Goal: Information Seeking & Learning: Compare options

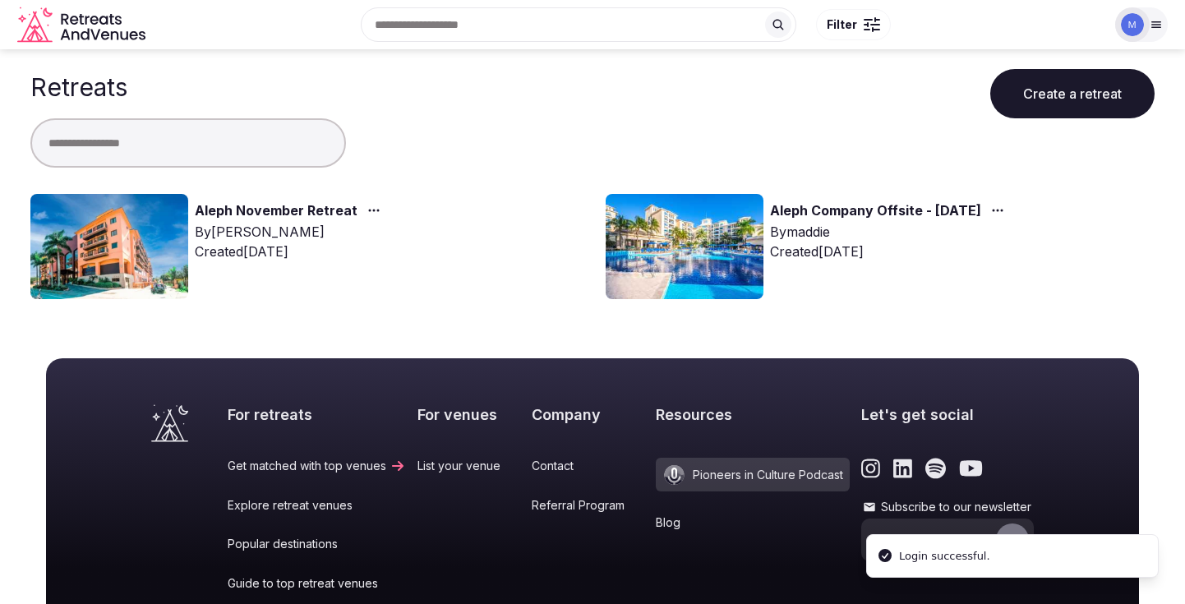
click at [288, 208] on link "Aleph November Retreat" at bounding box center [276, 211] width 163 height 21
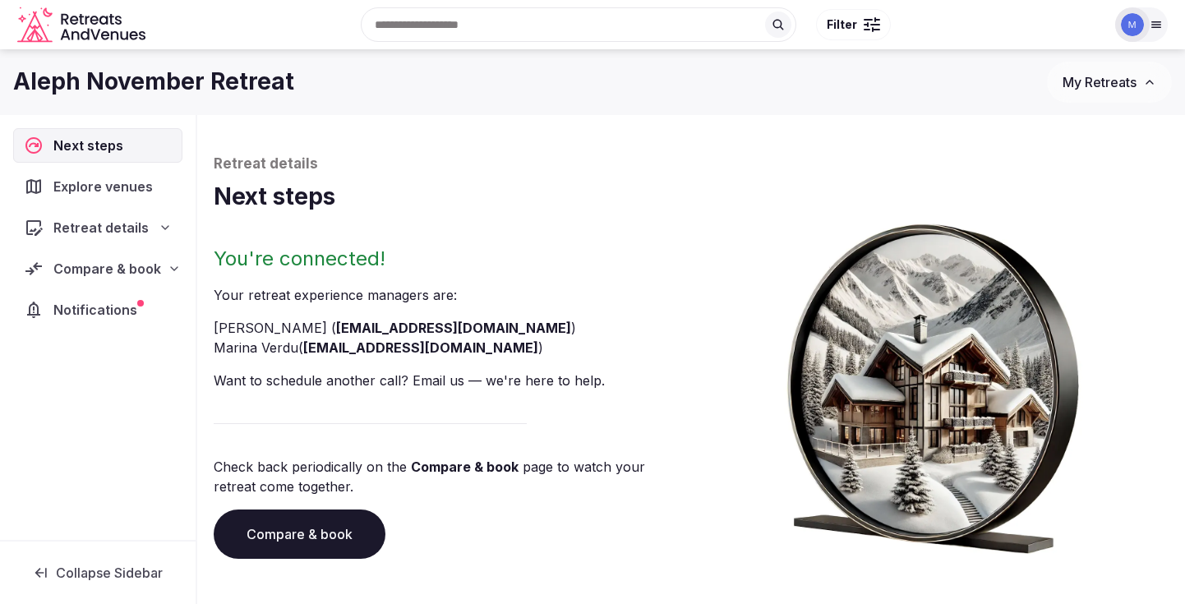
click at [109, 266] on span "Compare & book" at bounding box center [107, 269] width 108 height 20
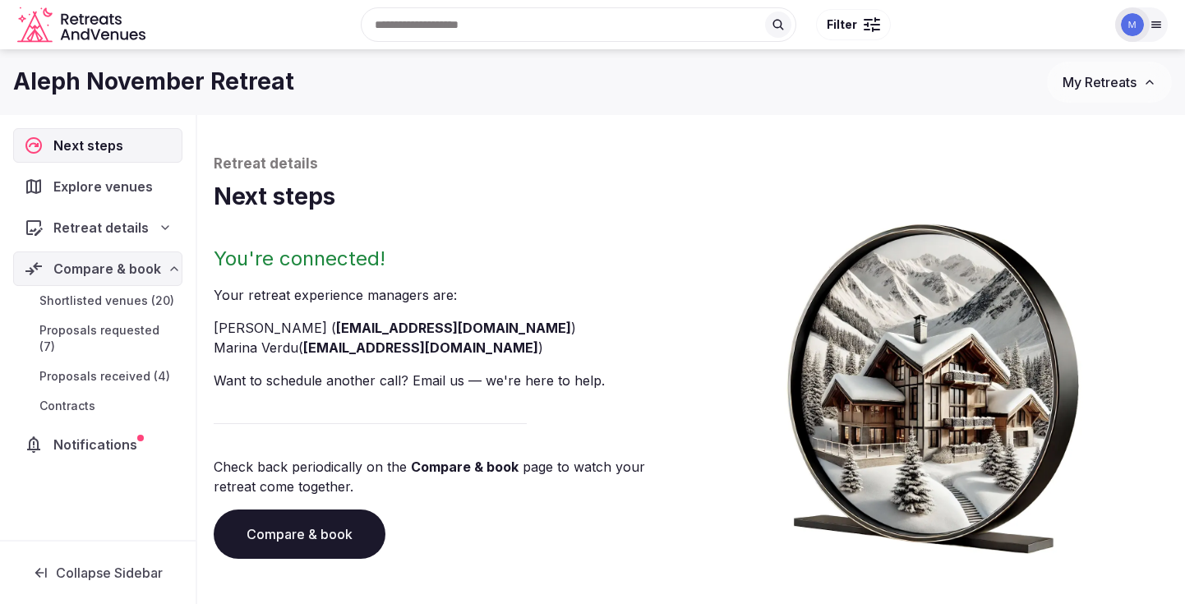
click at [113, 368] on span "Proposals received (4)" at bounding box center [104, 376] width 131 height 16
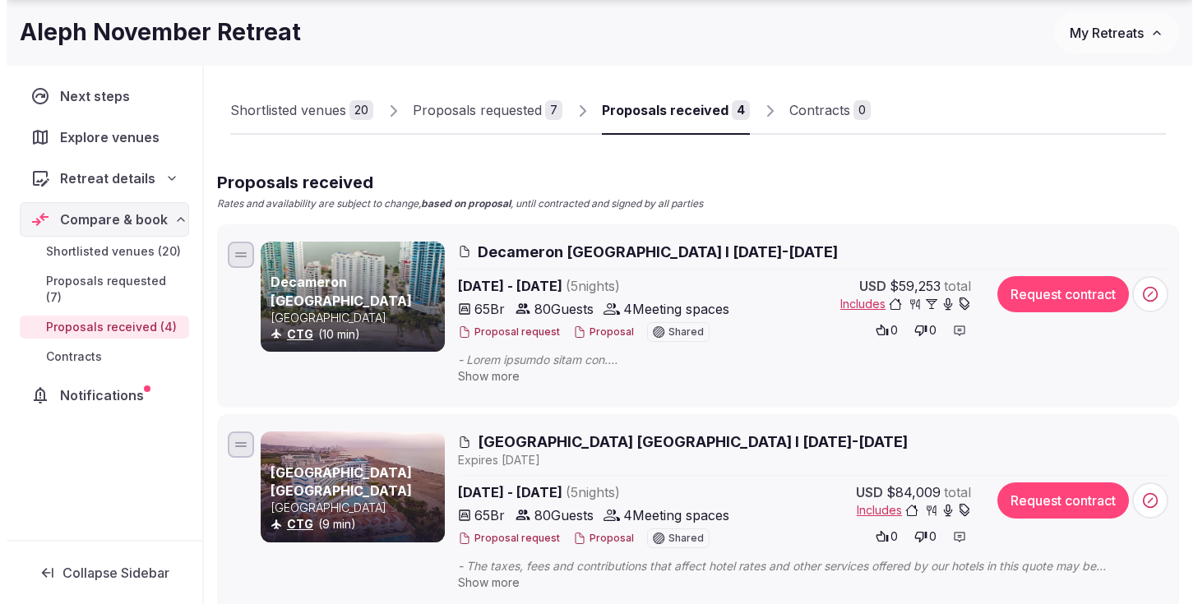
scroll to position [95, 0]
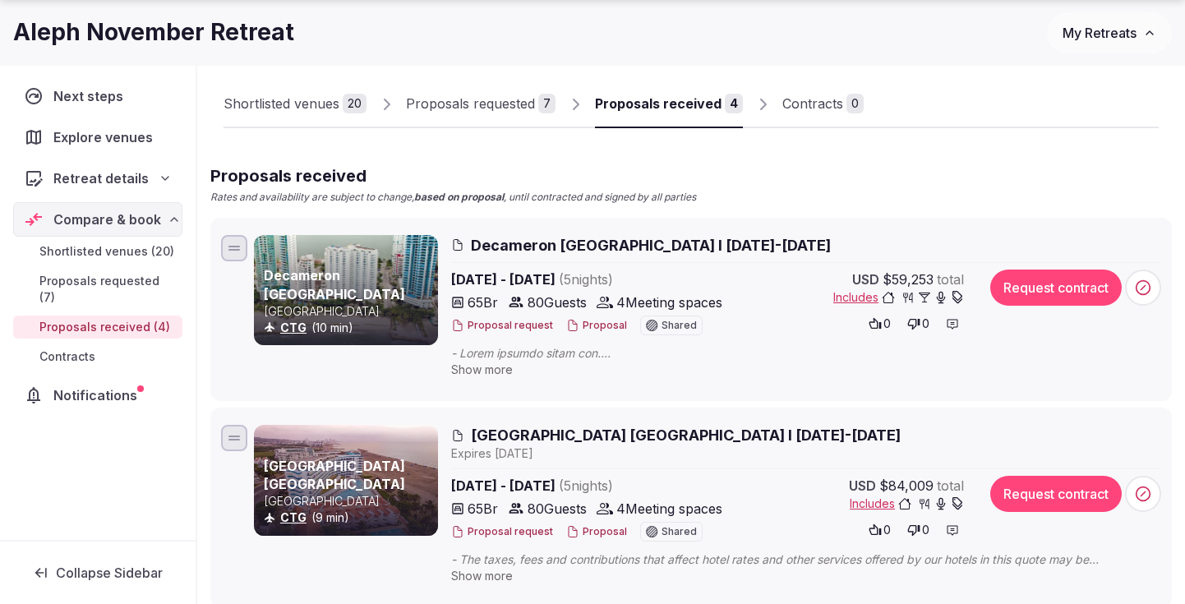
click at [603, 326] on button "Proposal" at bounding box center [596, 326] width 61 height 14
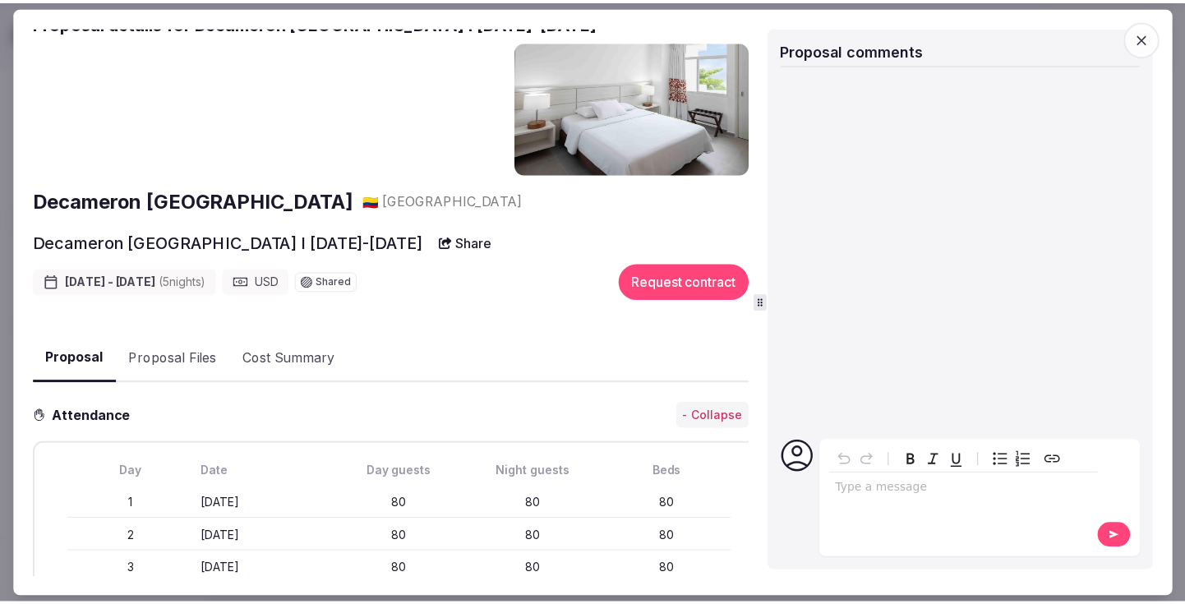
scroll to position [0, 0]
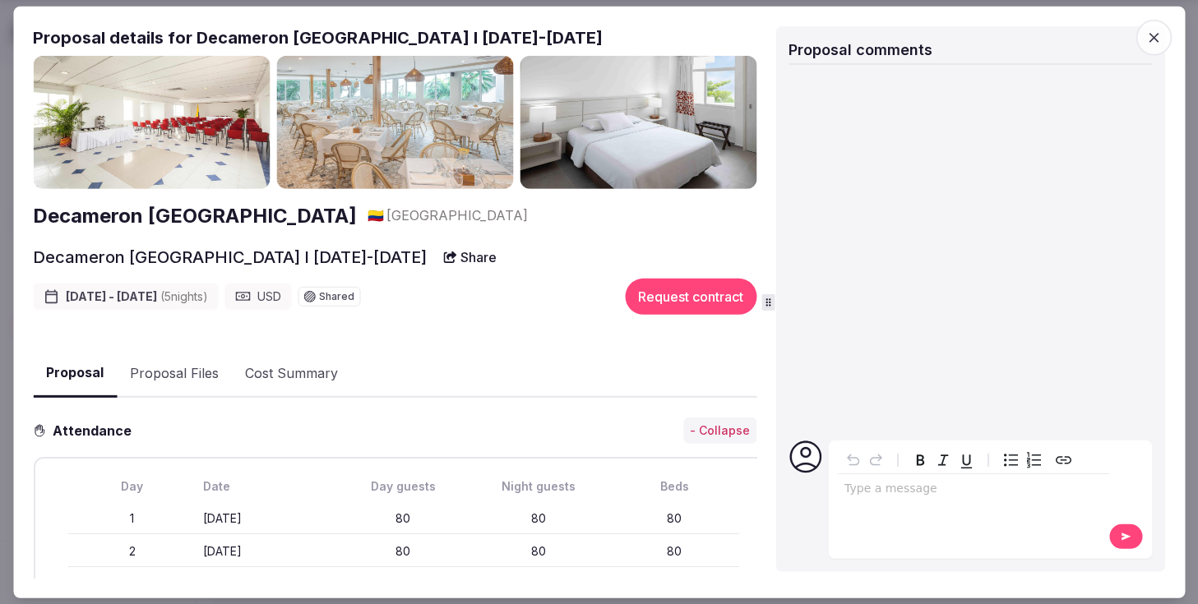
click at [1153, 31] on icon "button" at bounding box center [1153, 37] width 16 height 16
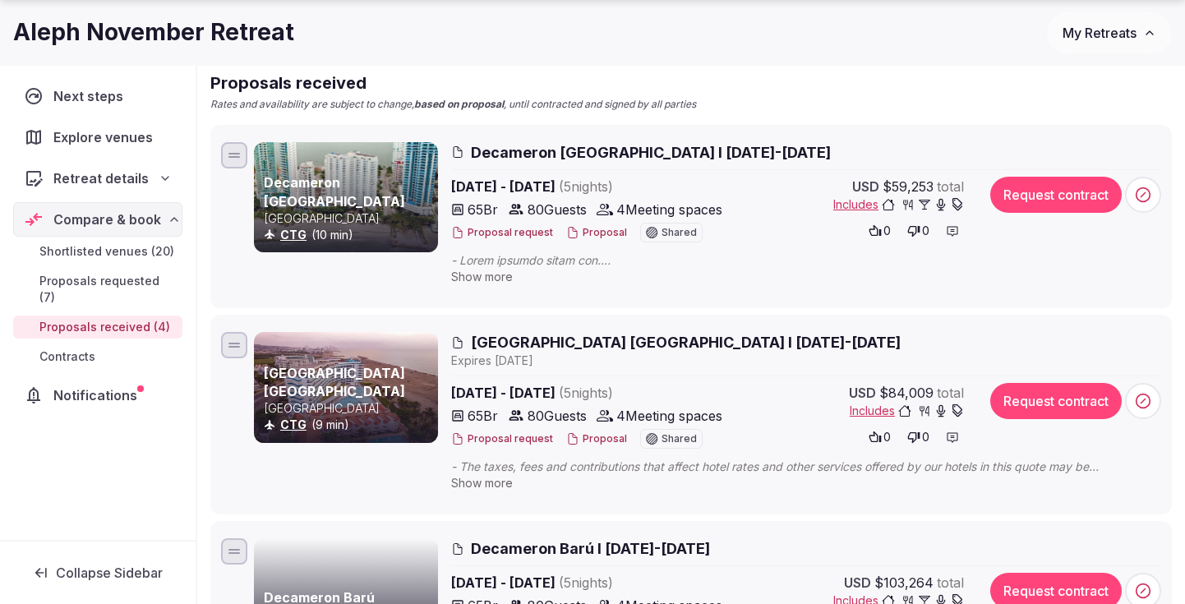
scroll to position [202, 0]
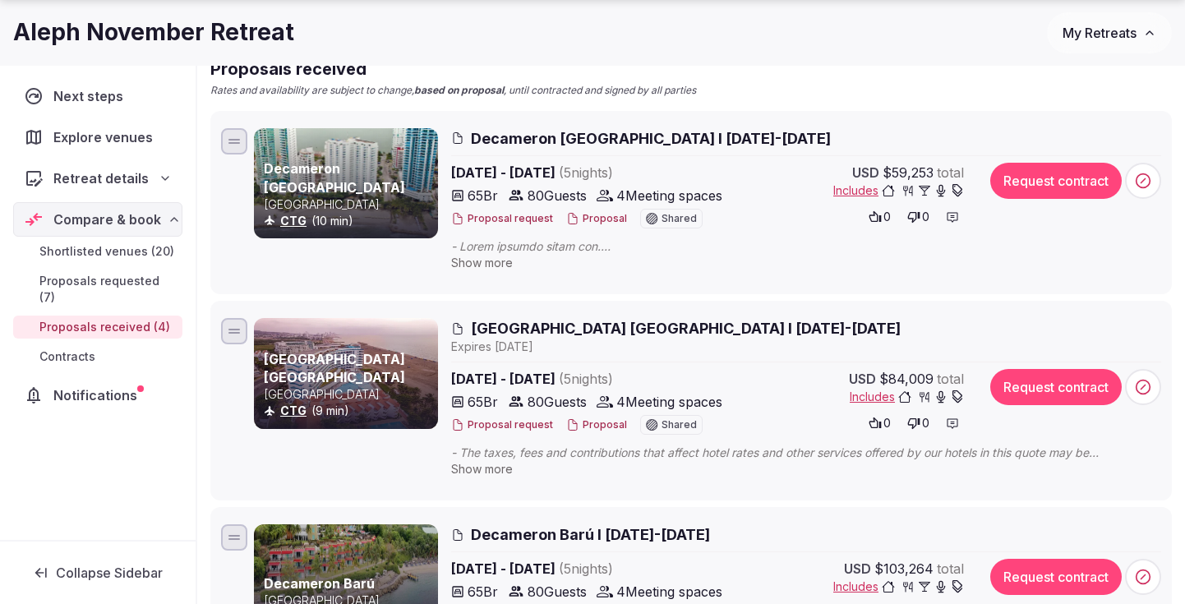
click at [867, 194] on span "Includes" at bounding box center [899, 190] width 131 height 16
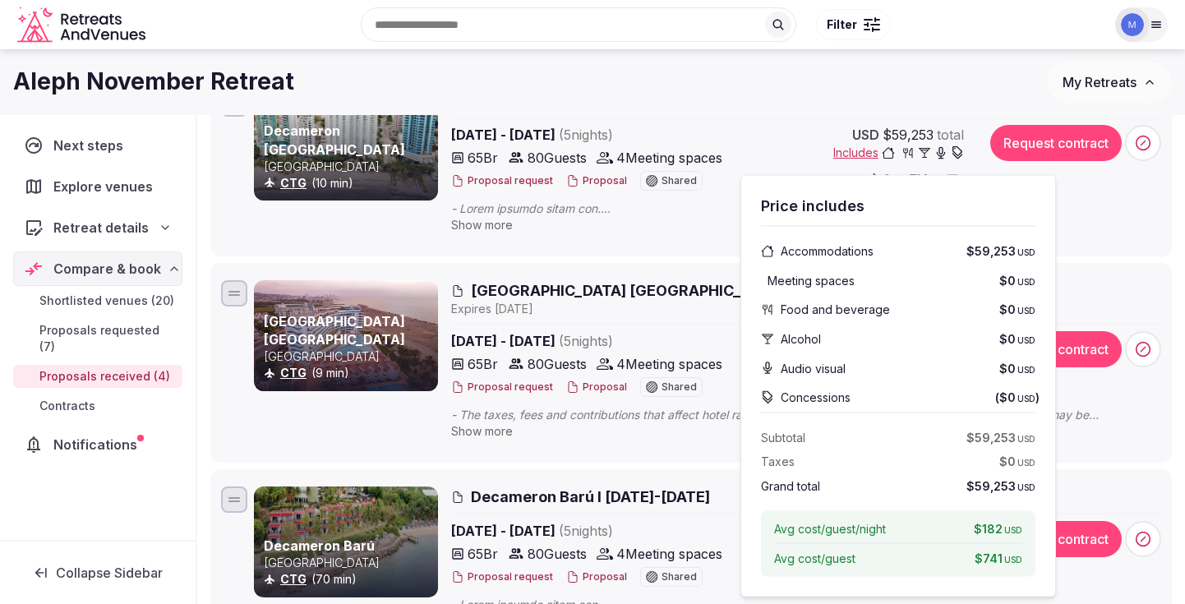
scroll to position [234, 0]
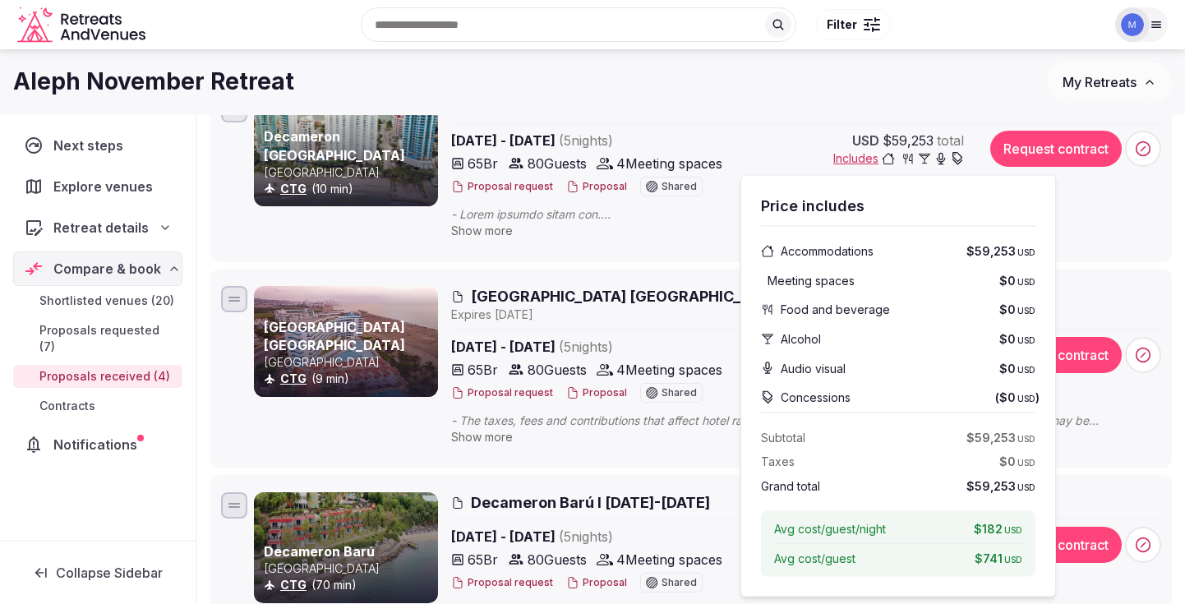
click at [649, 256] on li "Decameron [GEOGRAPHIC_DATA] [GEOGRAPHIC_DATA] CTG (10 min) Decameron [GEOGRAPHI…" at bounding box center [691, 170] width 962 height 183
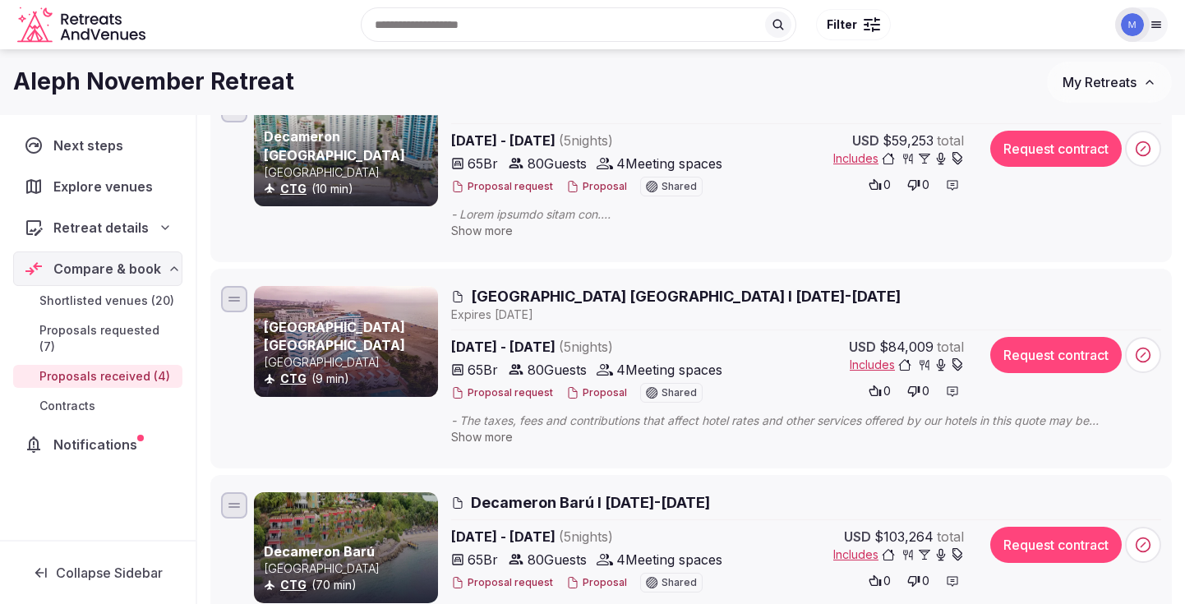
click at [492, 229] on span "Show more" at bounding box center [482, 231] width 62 height 14
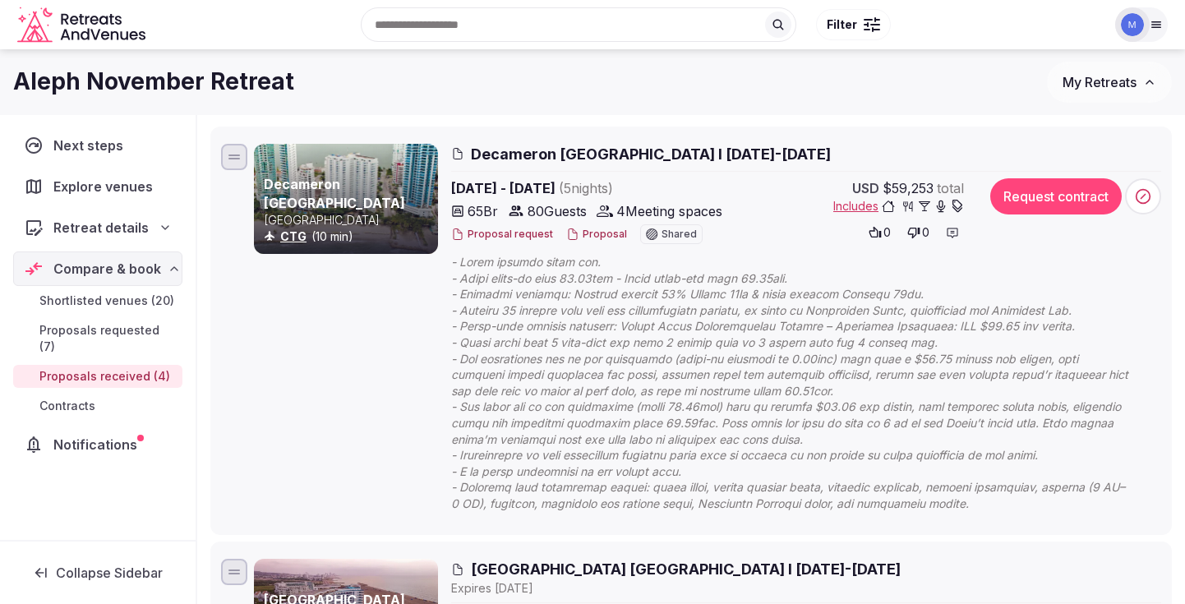
scroll to position [182, 0]
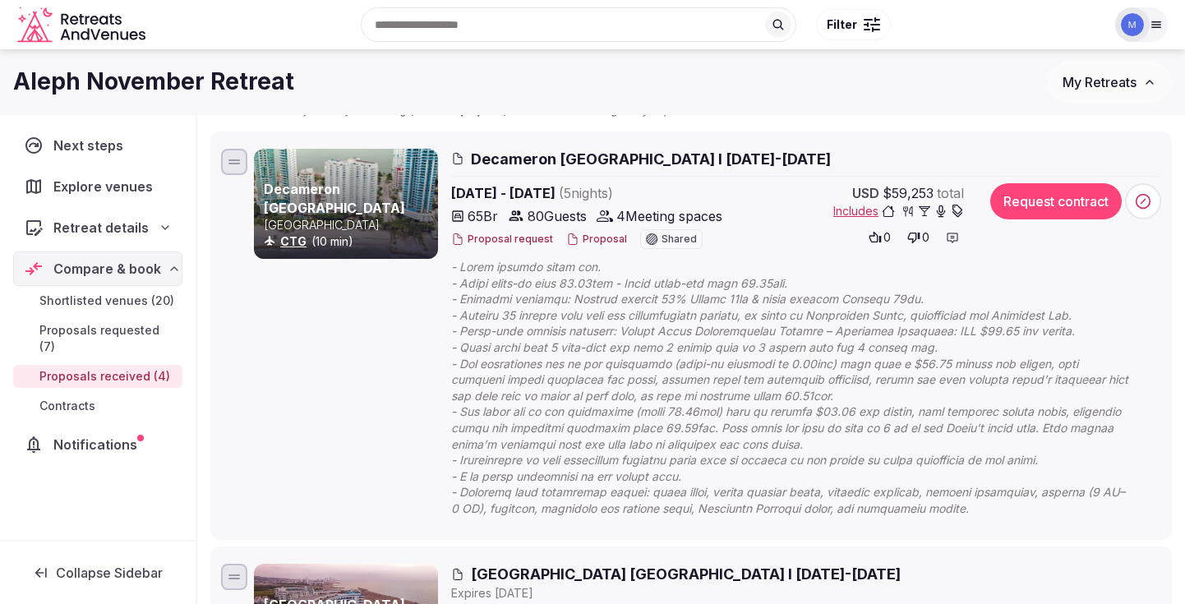
click at [866, 213] on span "Includes" at bounding box center [899, 211] width 131 height 16
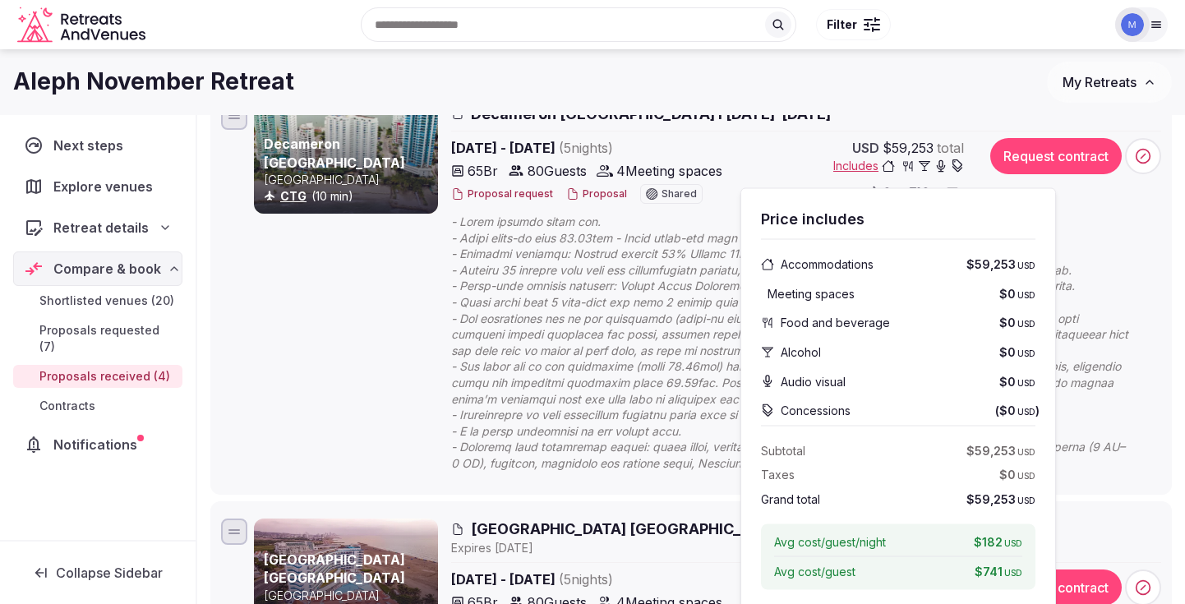
scroll to position [220, 0]
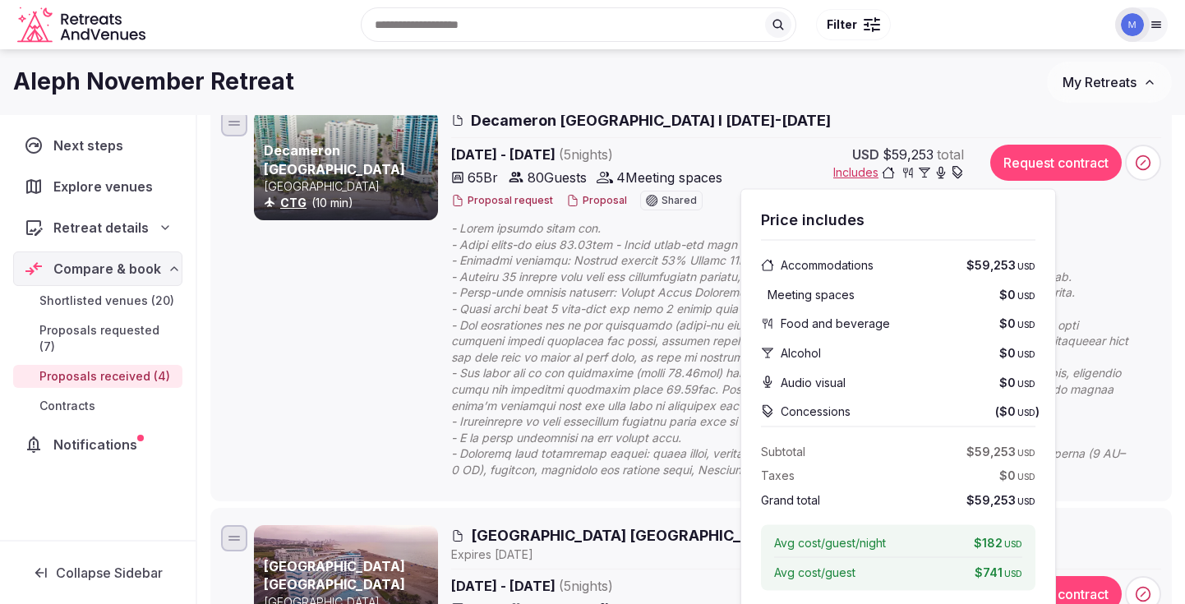
click at [652, 367] on span at bounding box center [806, 349] width 710 height 258
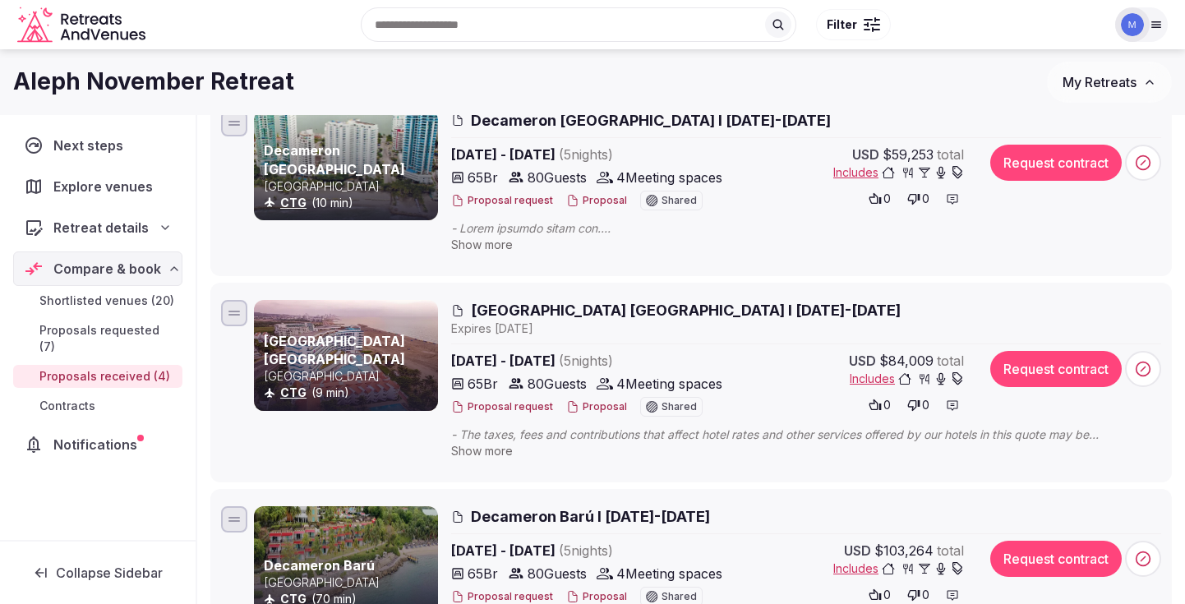
click at [729, 249] on div "Show more" at bounding box center [806, 236] width 710 height 32
click at [481, 247] on span "Show more" at bounding box center [482, 245] width 62 height 14
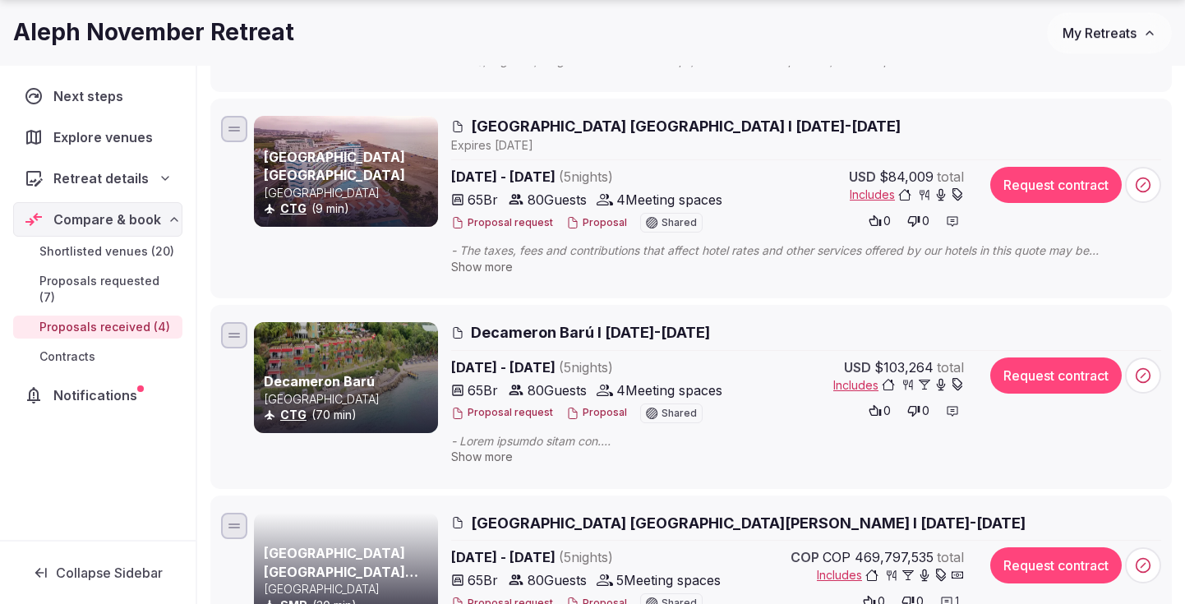
scroll to position [641, 0]
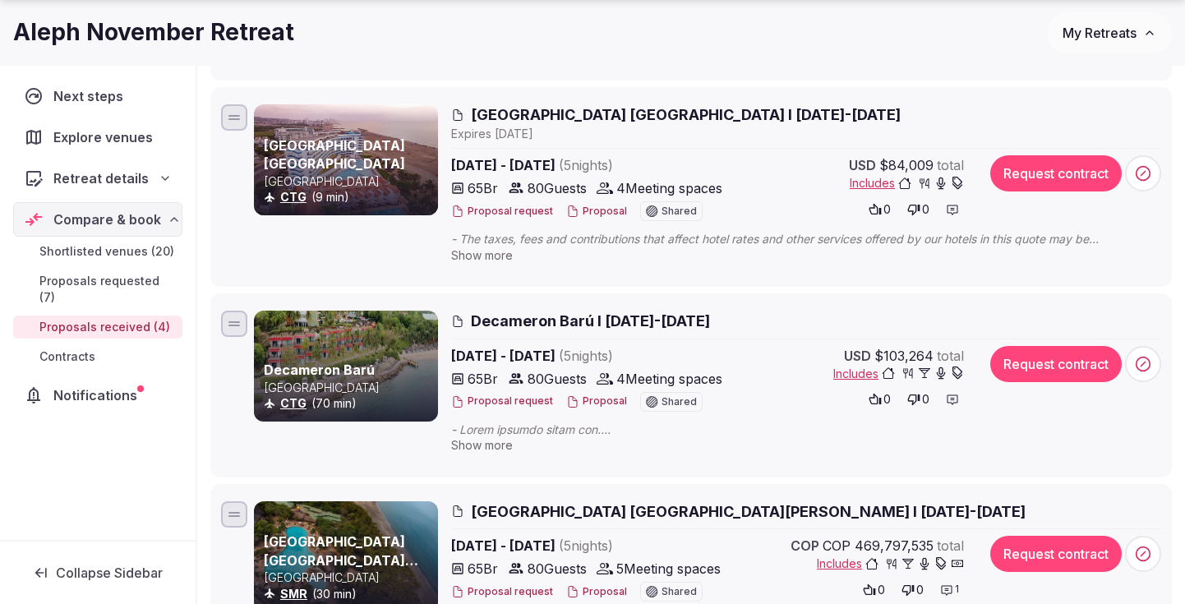
click at [502, 246] on span "- The taxes, fees and contributions that affect hotel rates and other services …" at bounding box center [806, 239] width 710 height 16
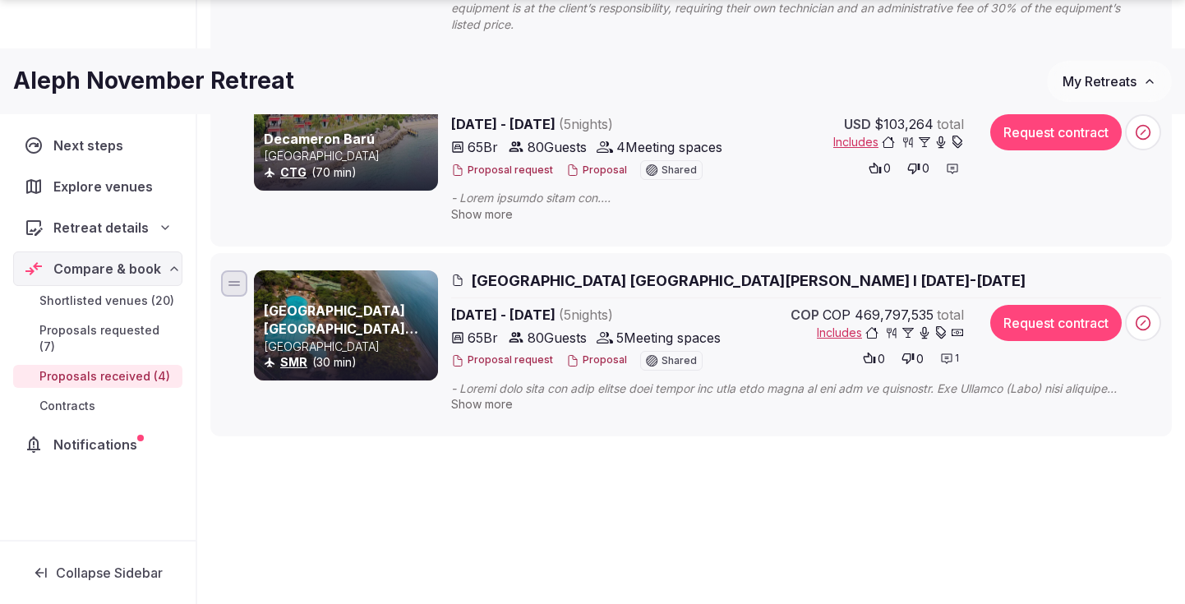
scroll to position [926, 0]
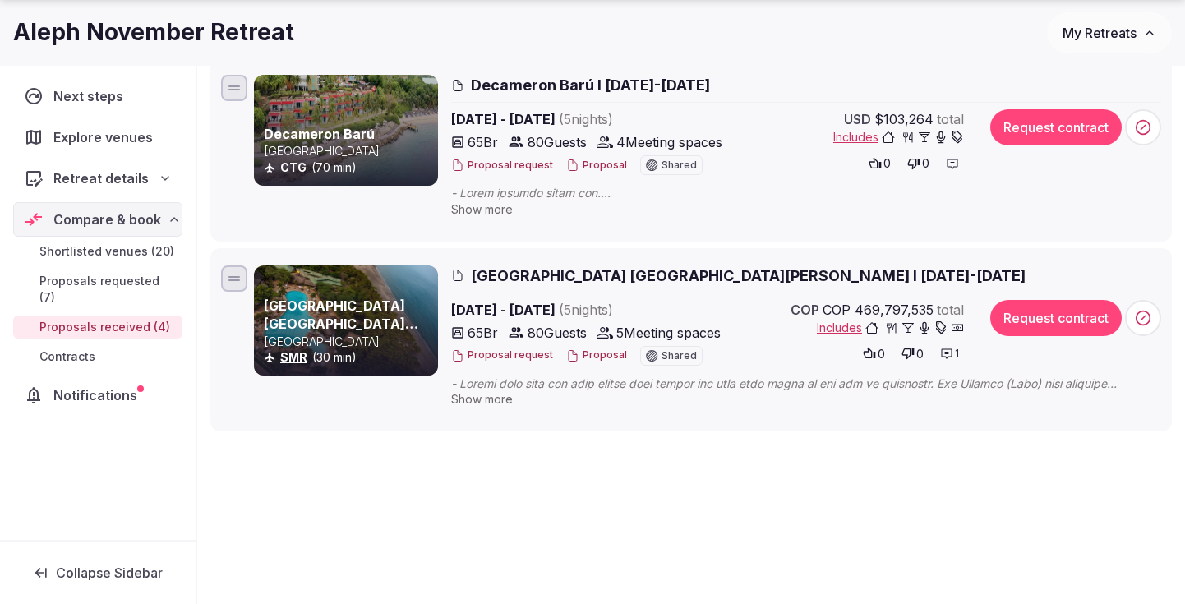
click at [483, 397] on span "Show more" at bounding box center [482, 399] width 62 height 14
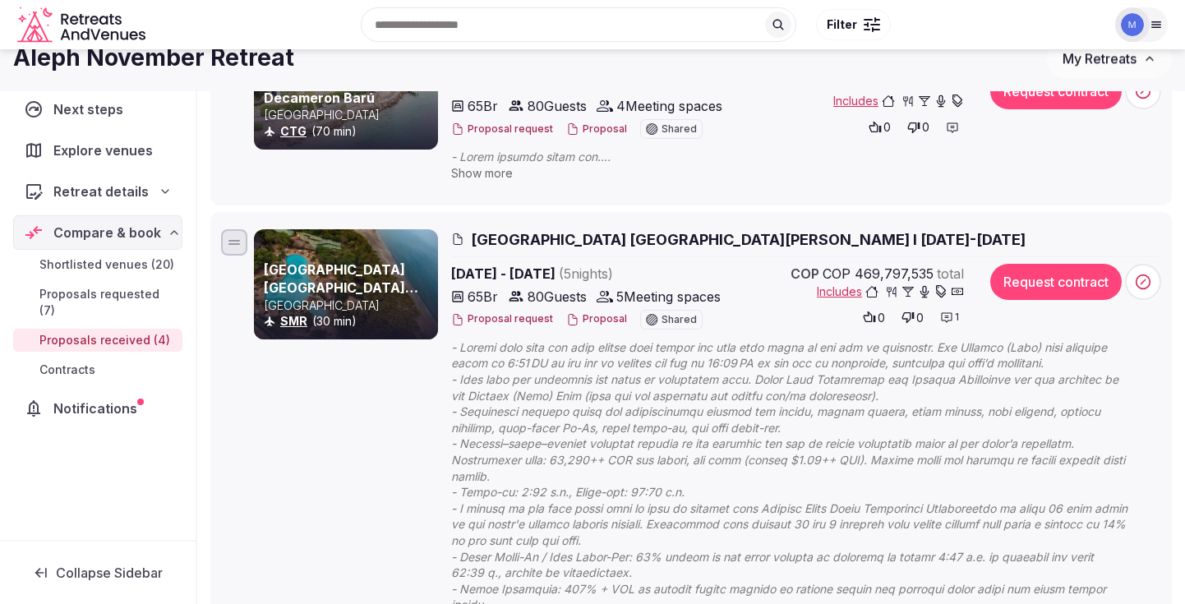
scroll to position [881, 0]
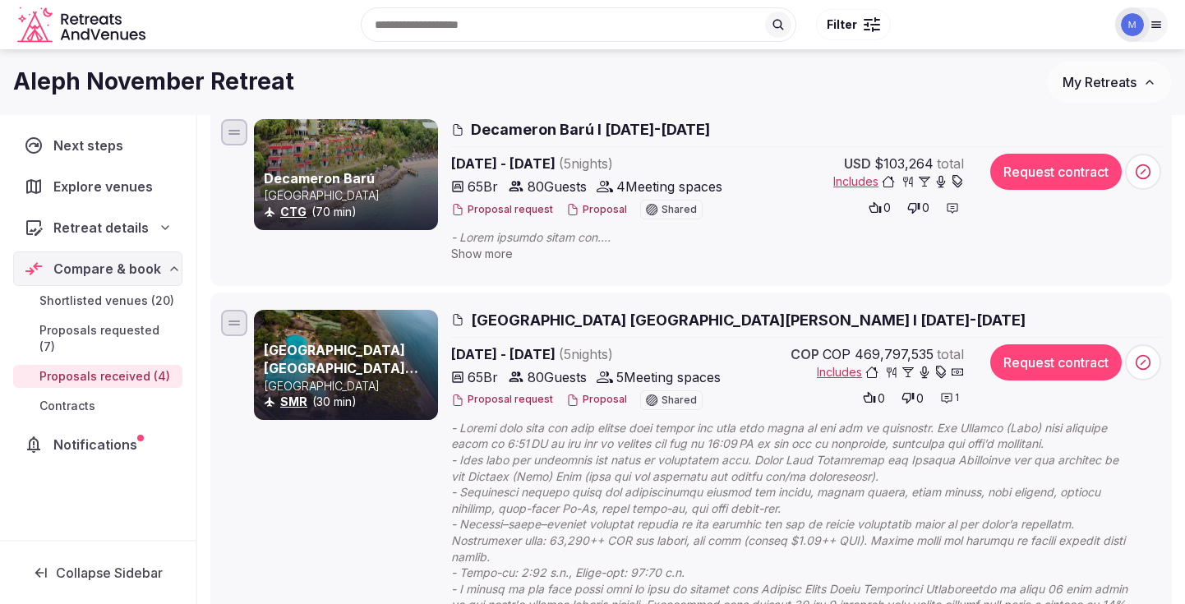
drag, startPoint x: 860, startPoint y: 352, endPoint x: 931, endPoint y: 352, distance: 70.7
click at [931, 352] on span "COP 469,797,535" at bounding box center [878, 354] width 111 height 20
drag, startPoint x: 931, startPoint y: 352, endPoint x: 857, endPoint y: 352, distance: 74.0
click at [857, 352] on span "COP 469,797,535" at bounding box center [878, 354] width 111 height 20
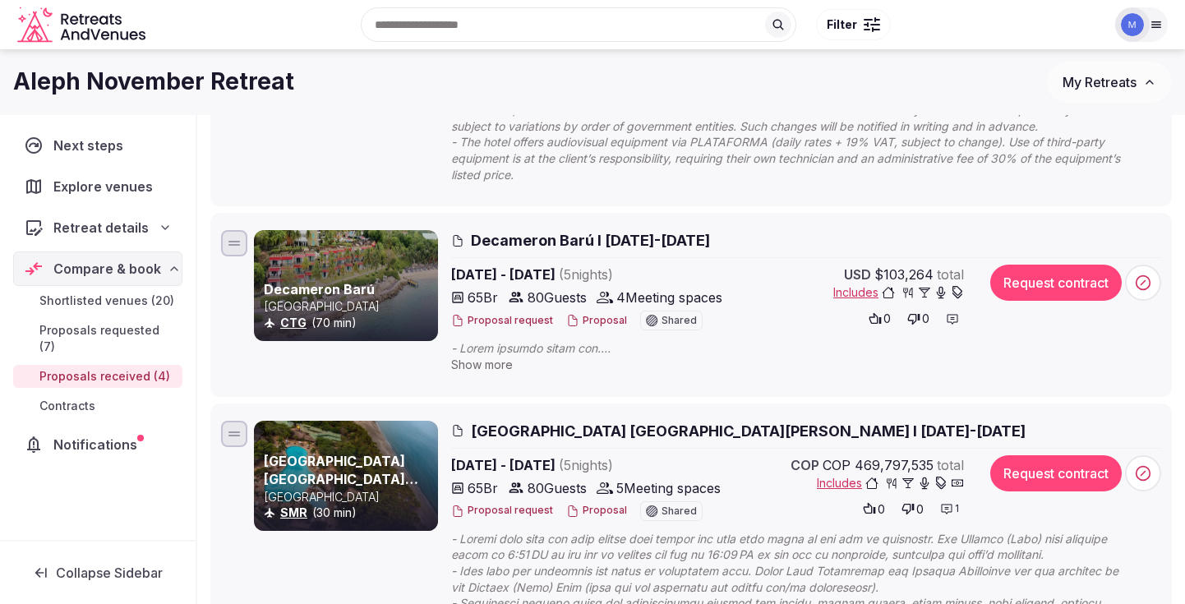
click at [134, 309] on link "Shortlisted venues (20)" at bounding box center [97, 300] width 169 height 23
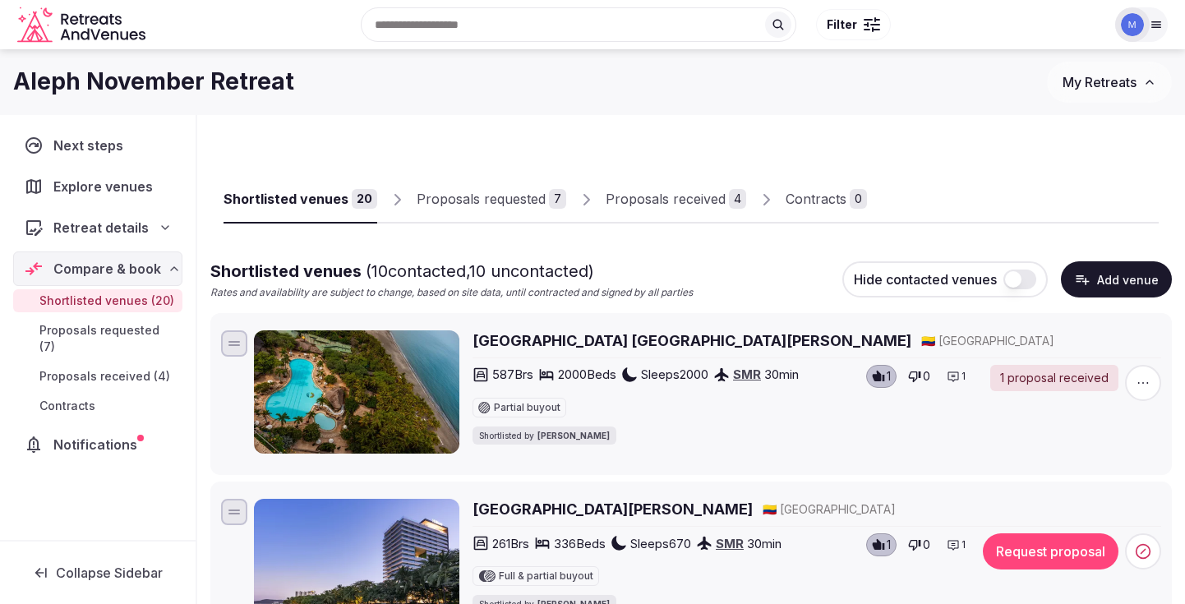
scroll to position [2758, 0]
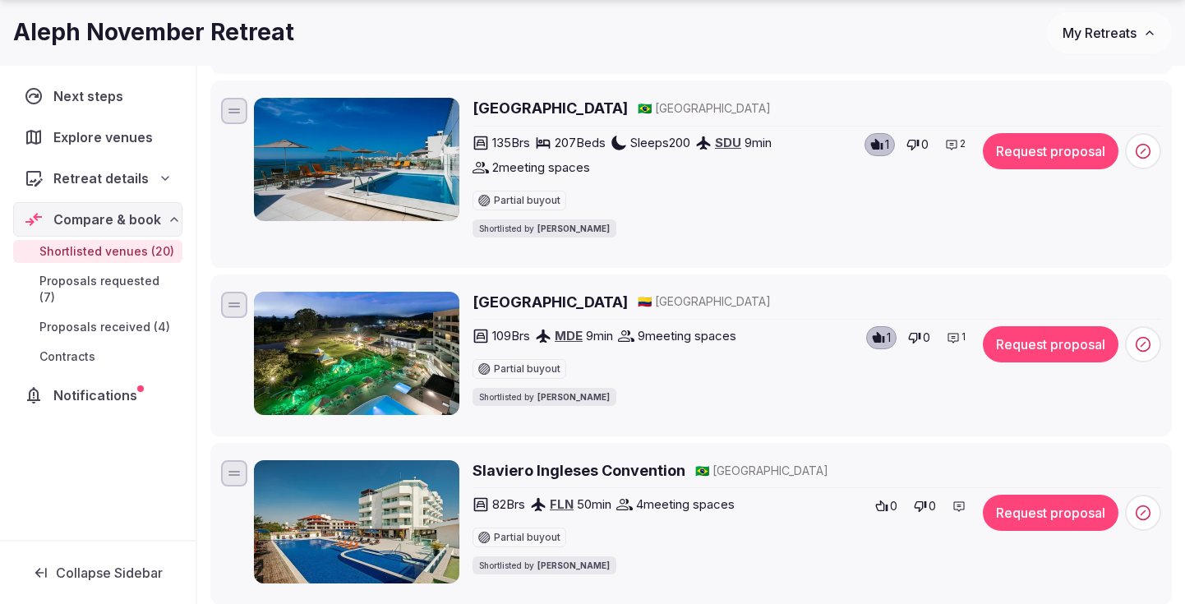
click at [121, 285] on span "Proposals requested (7)" at bounding box center [107, 289] width 136 height 33
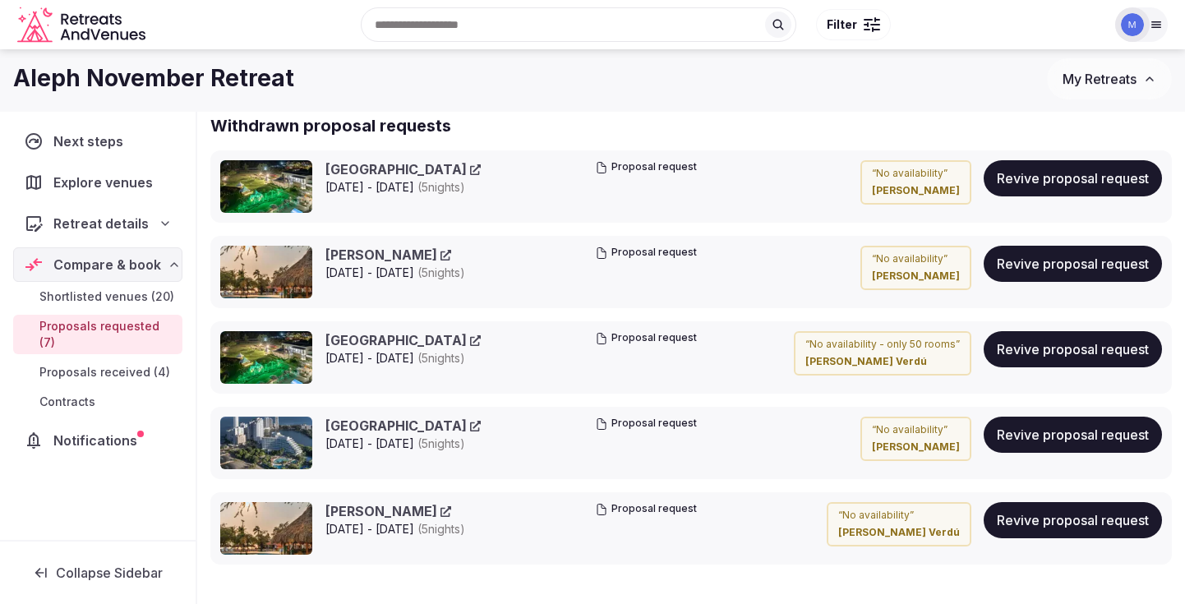
scroll to position [1330, 0]
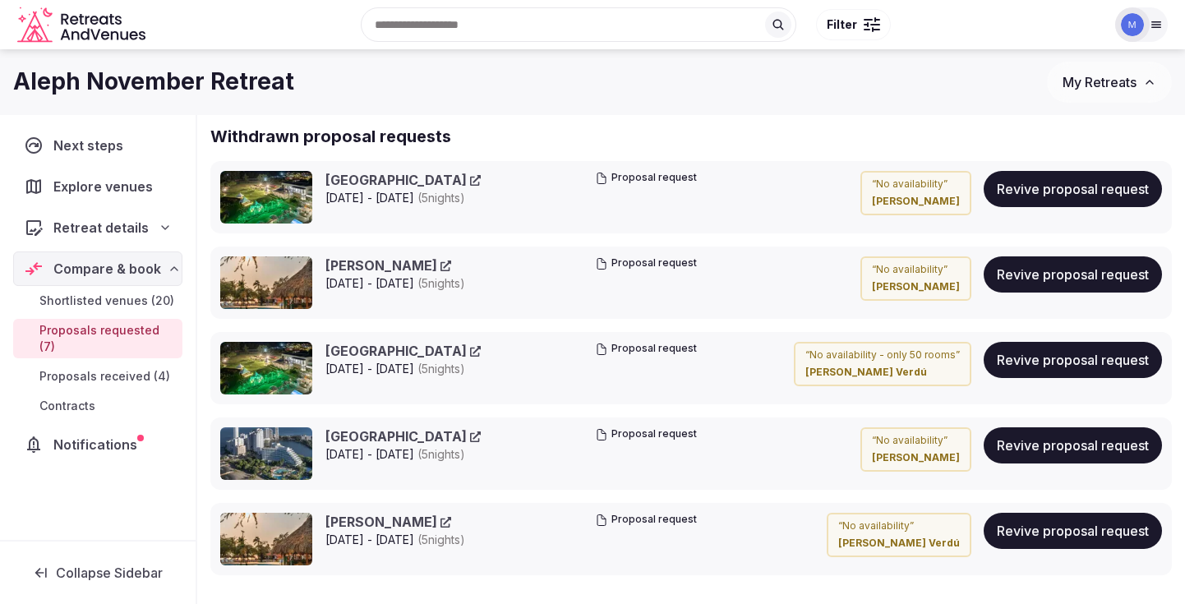
click at [150, 368] on span "Proposals received (4)" at bounding box center [104, 376] width 131 height 16
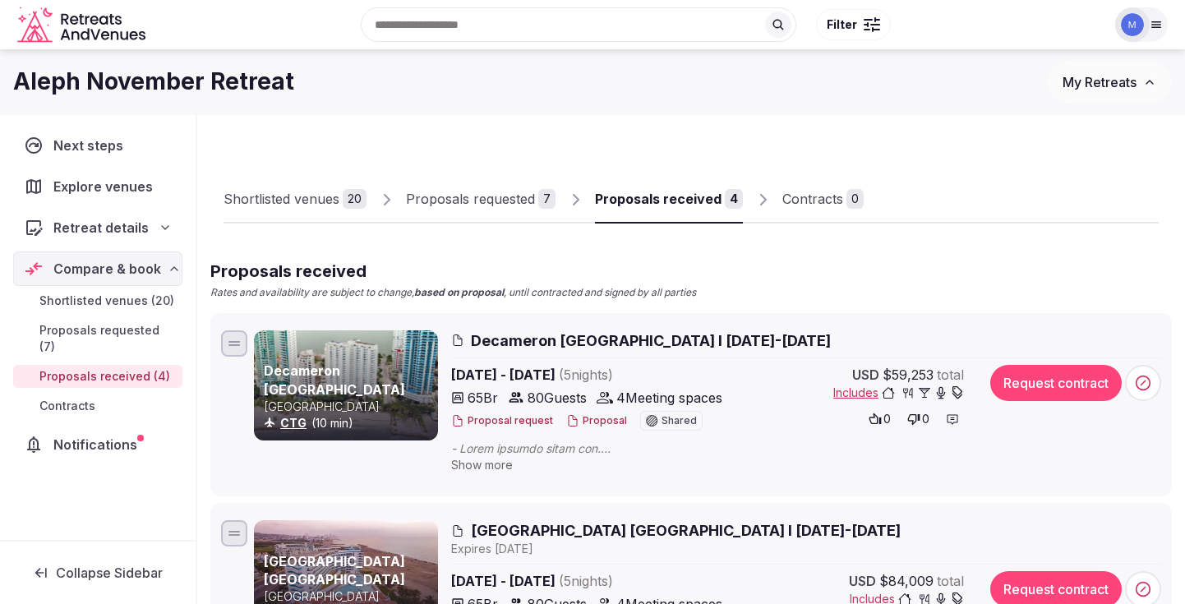
click at [109, 326] on span "Proposals requested (7)" at bounding box center [107, 338] width 136 height 33
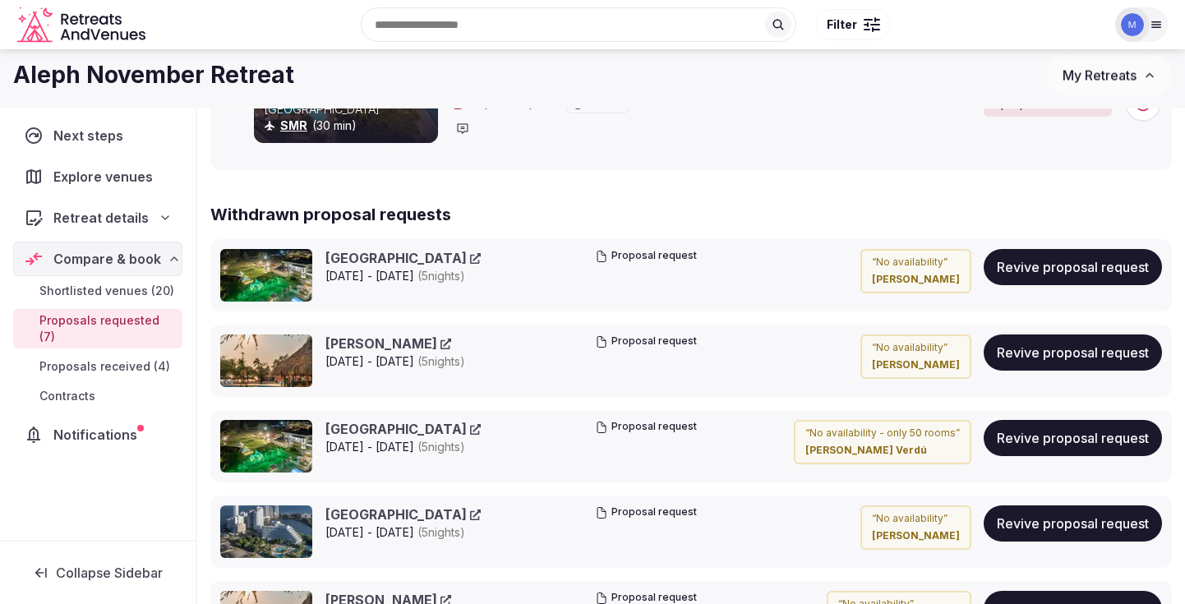
scroll to position [1245, 0]
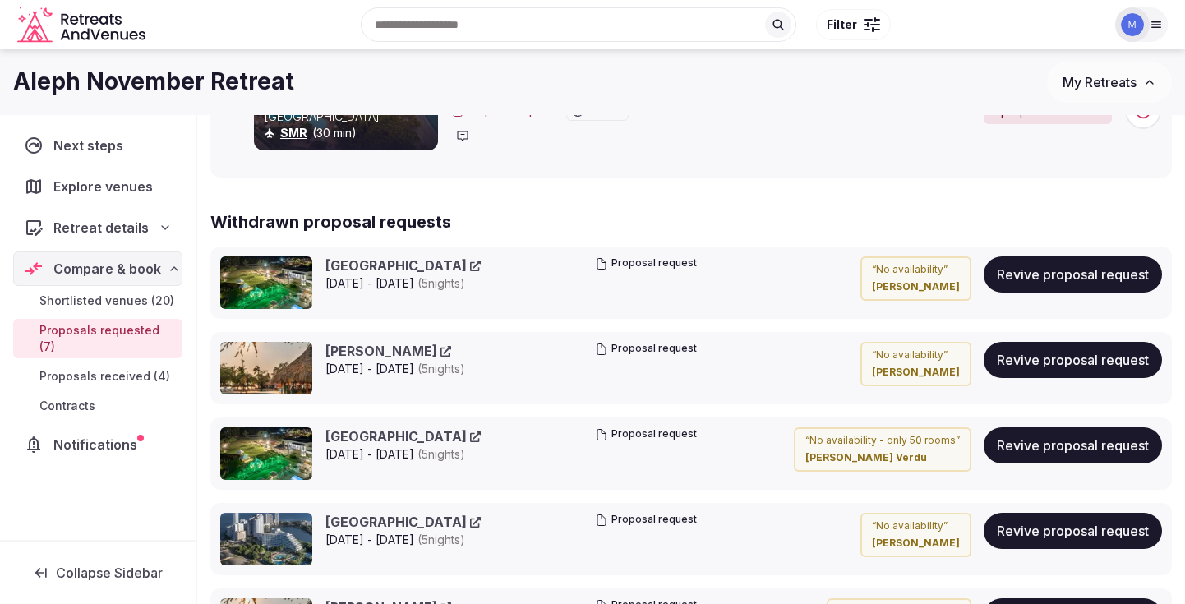
click at [115, 368] on span "Proposals received (4)" at bounding box center [104, 376] width 131 height 16
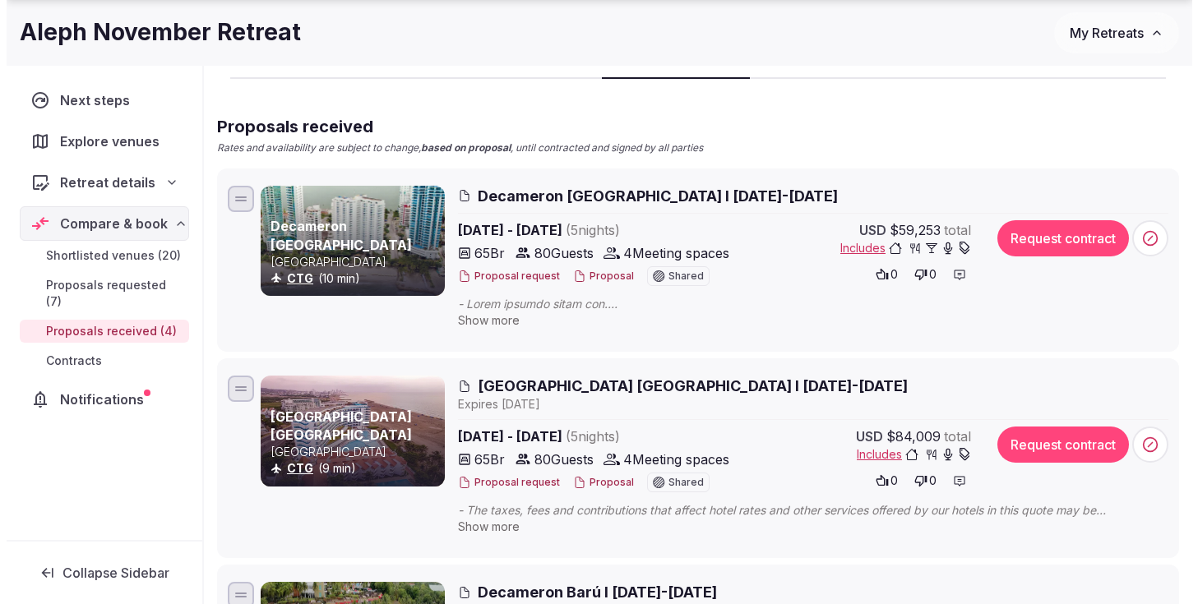
scroll to position [148, 0]
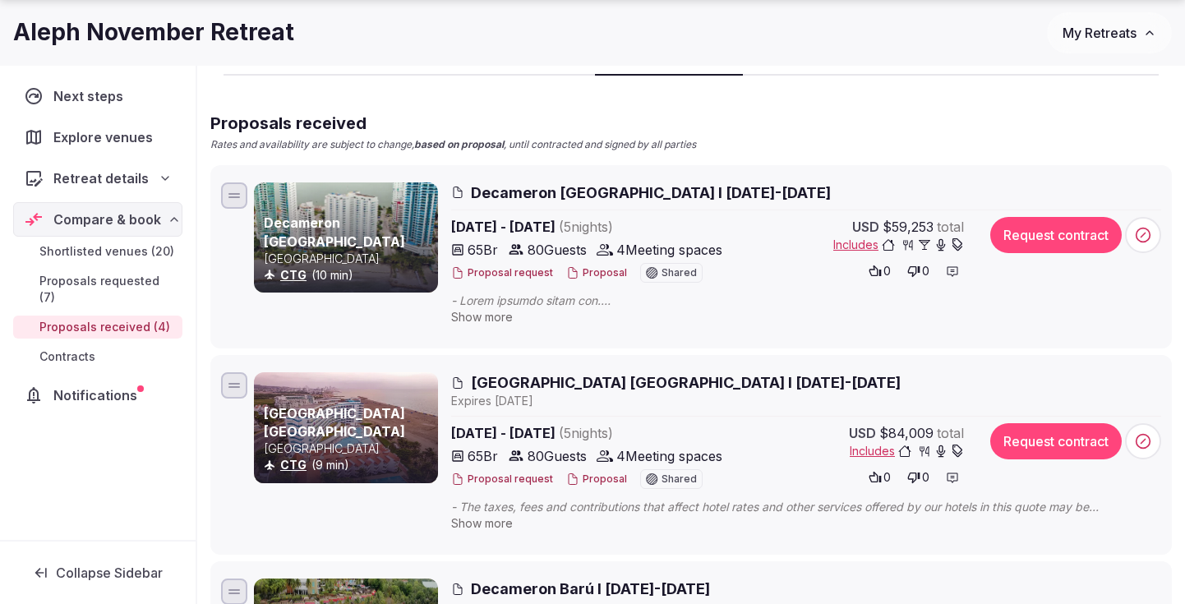
click at [850, 243] on span "Includes" at bounding box center [899, 245] width 131 height 16
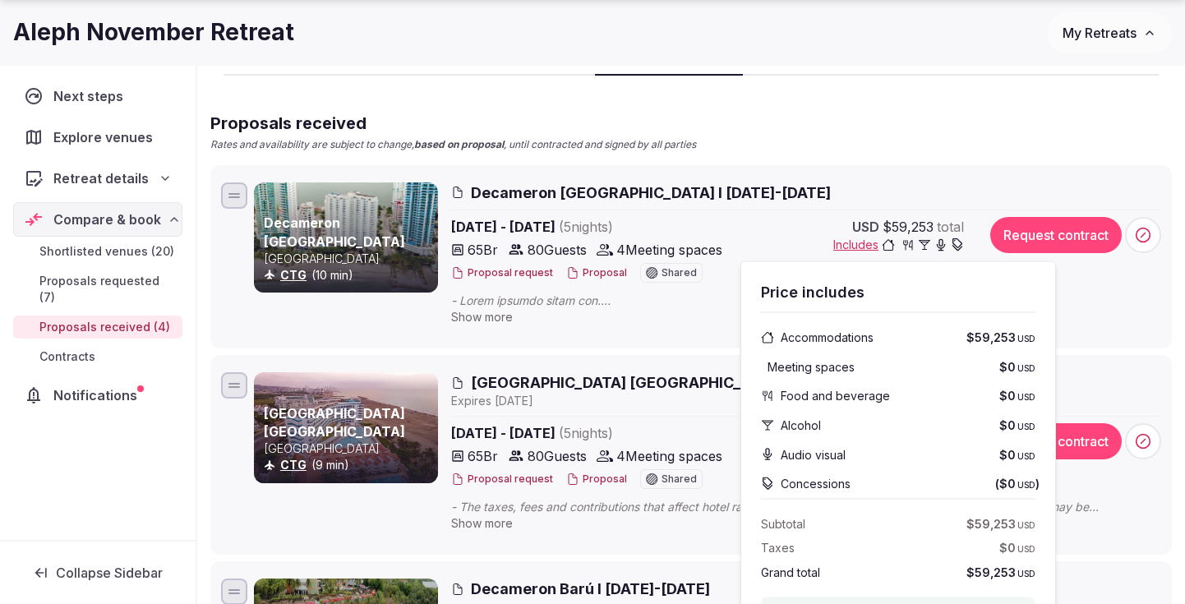
click at [602, 270] on button "Proposal" at bounding box center [596, 273] width 61 height 14
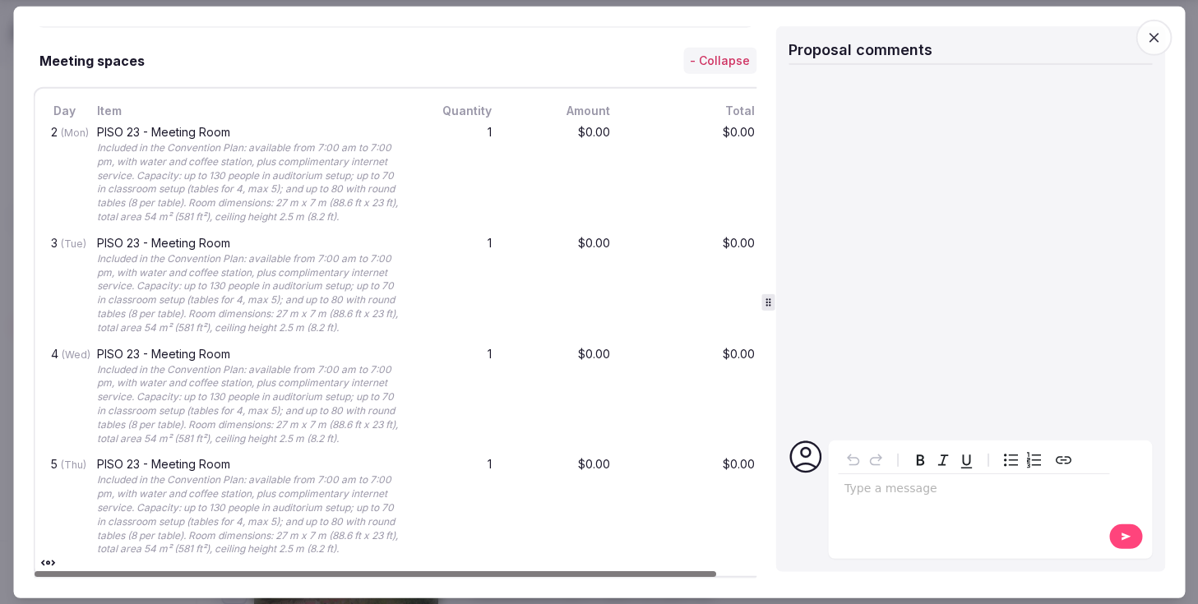
scroll to position [1275, 0]
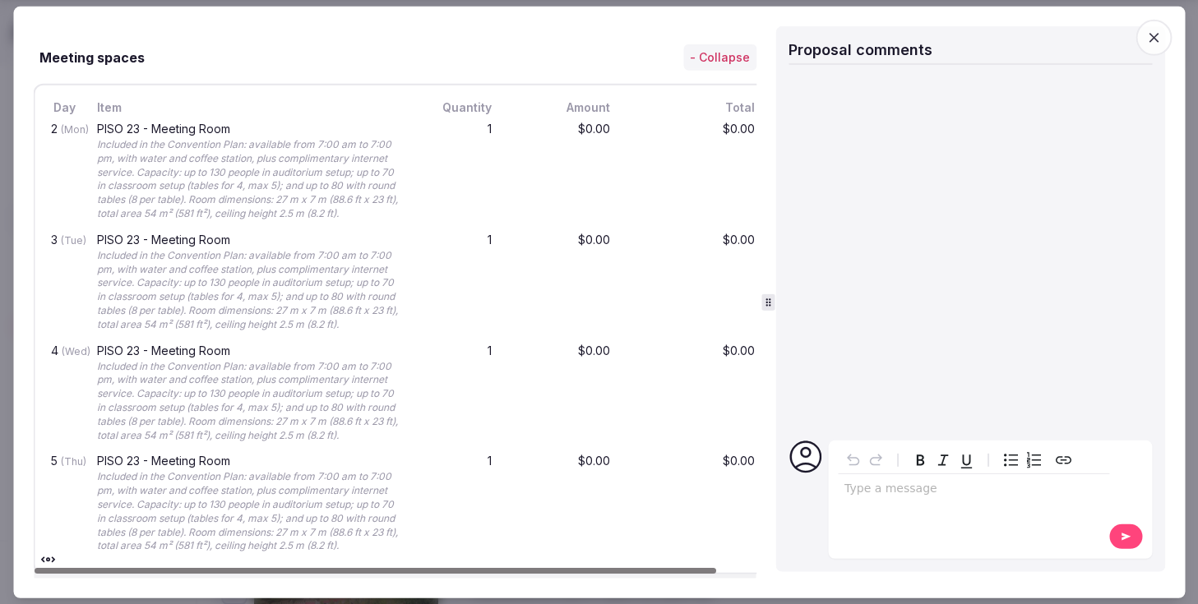
click at [892, 506] on div "editable markdown" at bounding box center [973, 490] width 271 height 33
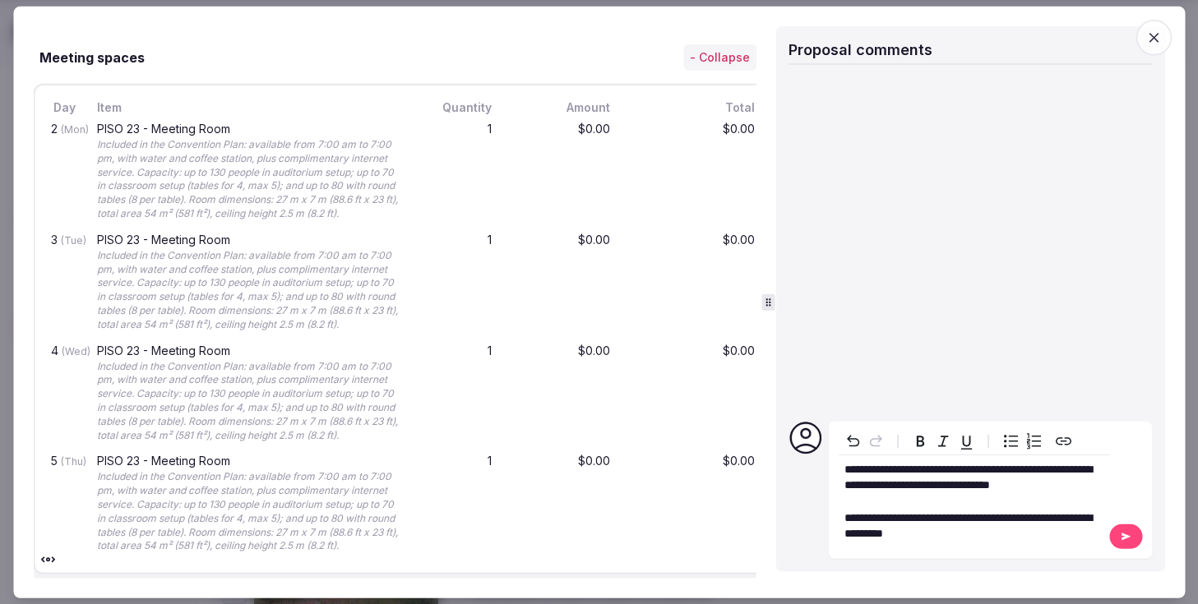
click at [917, 517] on span "**********" at bounding box center [967, 525] width 247 height 28
click at [869, 539] on span "**********" at bounding box center [967, 525] width 247 height 28
click at [1118, 537] on button at bounding box center [1125, 536] width 33 height 25
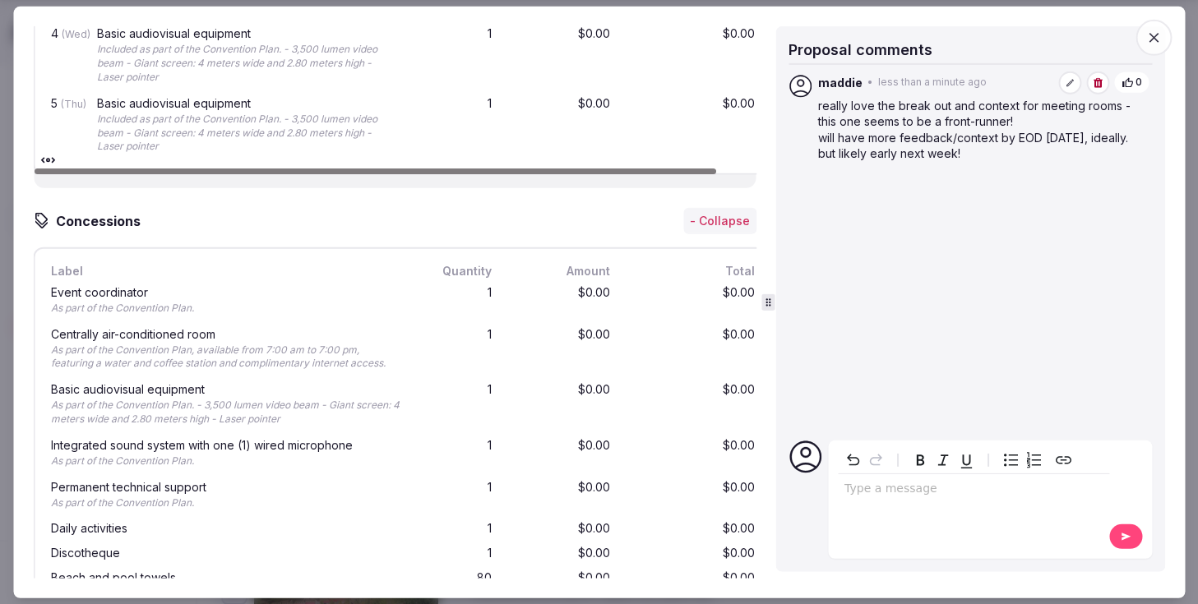
scroll to position [3930, 0]
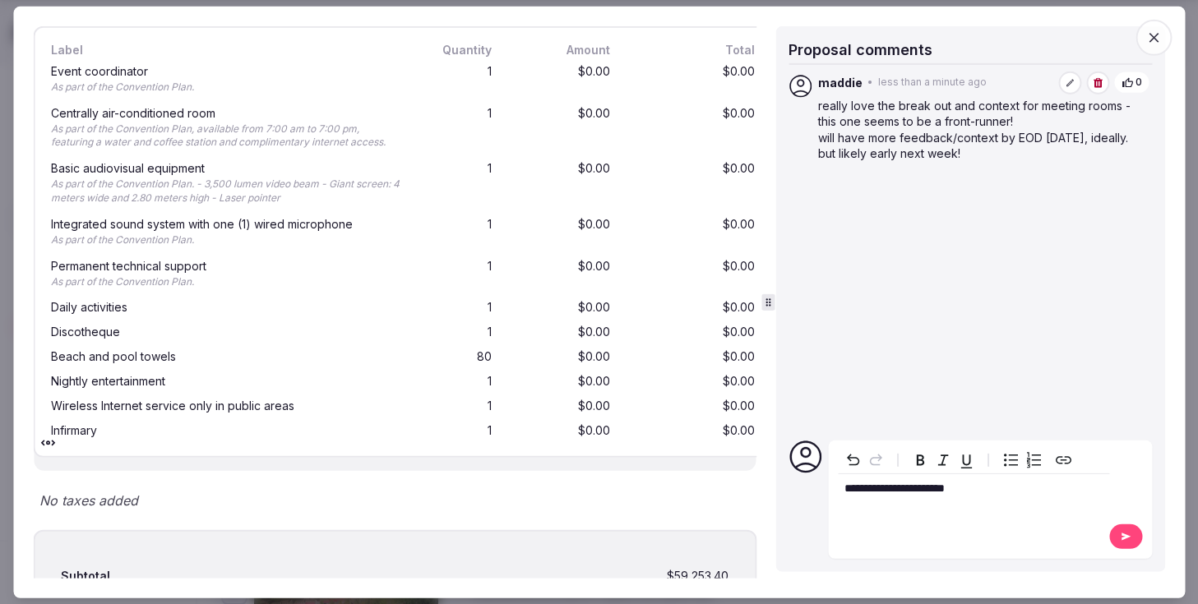
click at [1128, 538] on icon at bounding box center [1125, 537] width 13 height 12
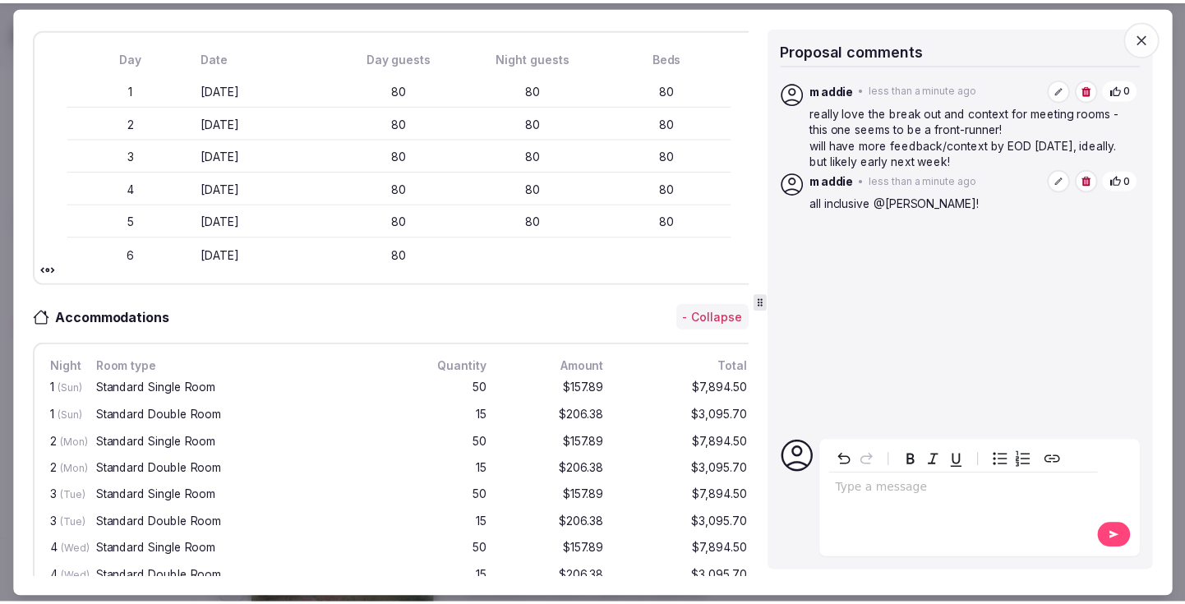
scroll to position [0, 0]
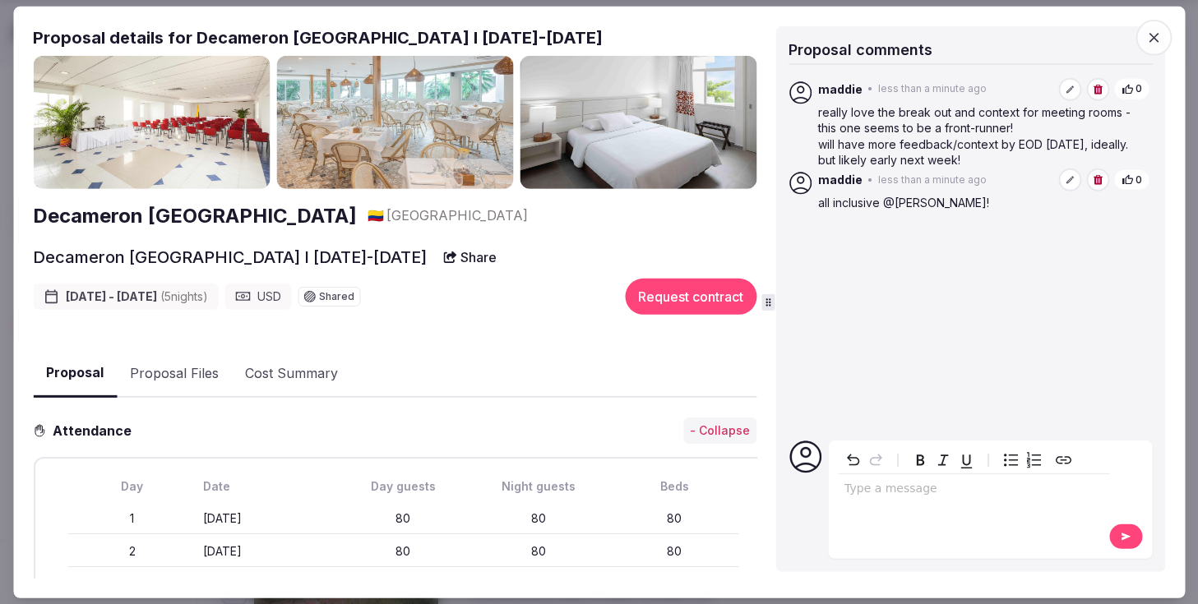
click at [7, 31] on div at bounding box center [599, 302] width 1198 height 604
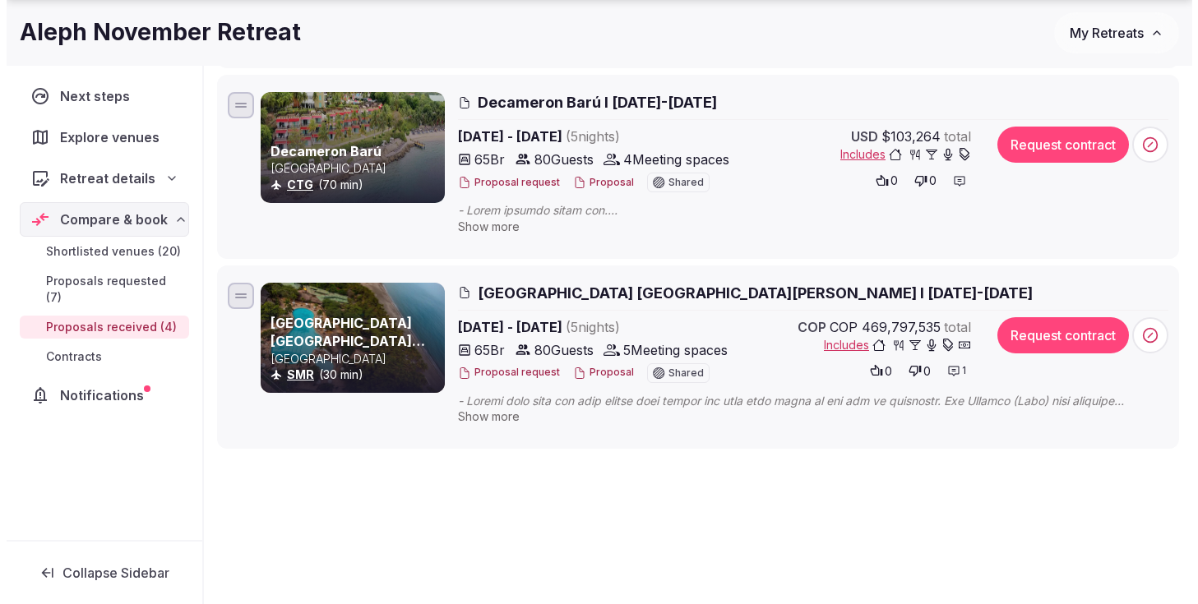
scroll to position [709, 0]
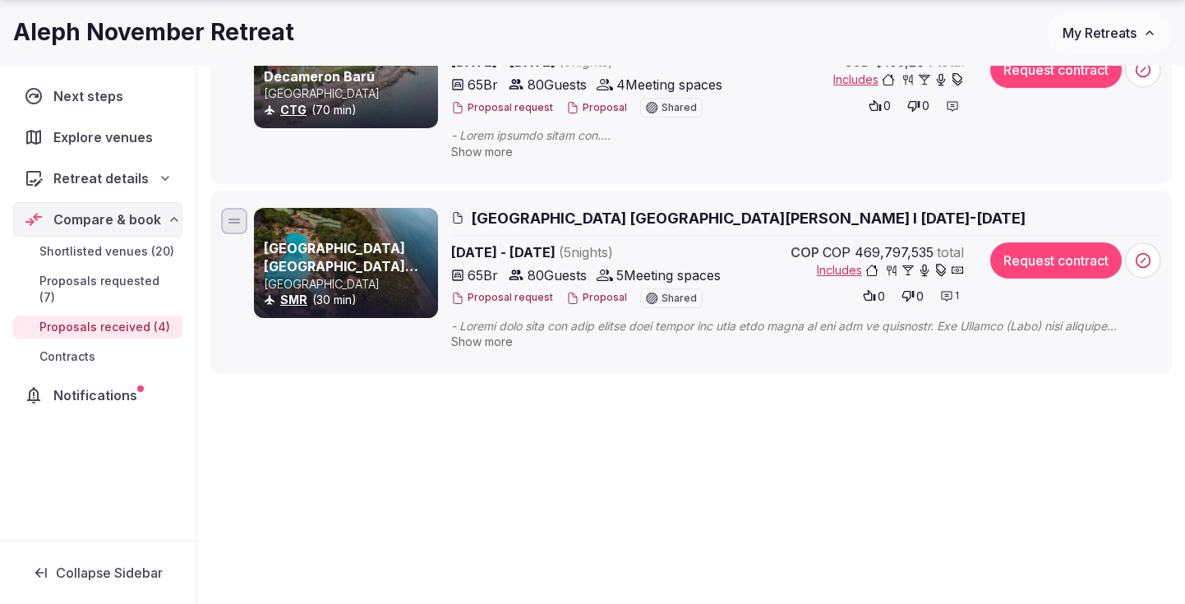
click at [558, 217] on span "[GEOGRAPHIC_DATA] [GEOGRAPHIC_DATA][PERSON_NAME] I [DATE]-[DATE]" at bounding box center [748, 218] width 555 height 21
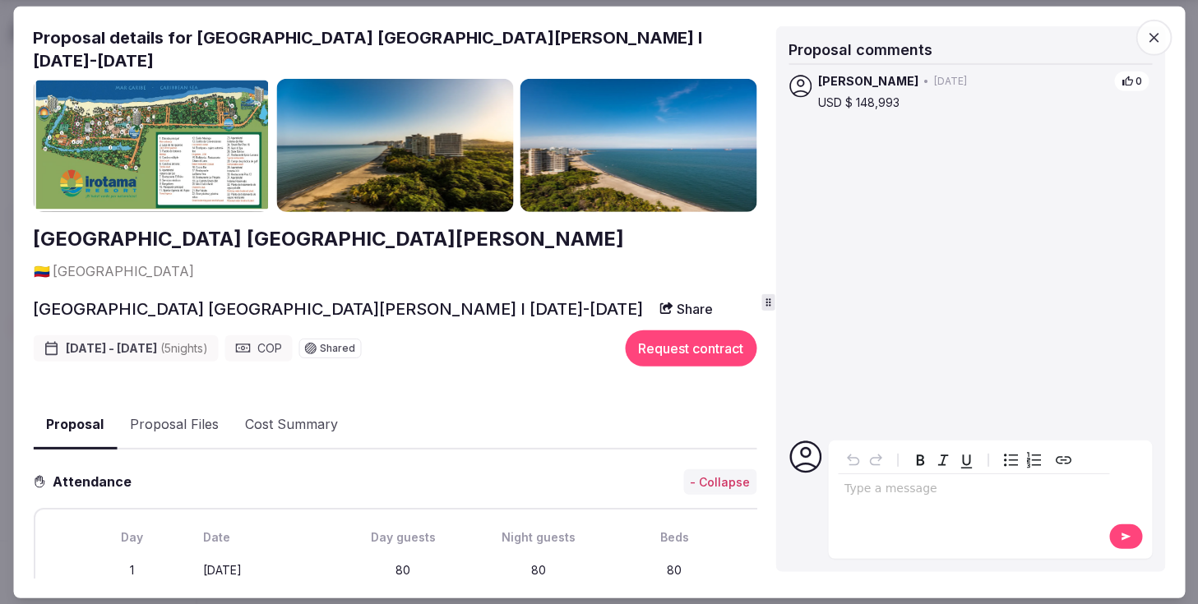
click at [176, 115] on img at bounding box center [151, 144] width 237 height 133
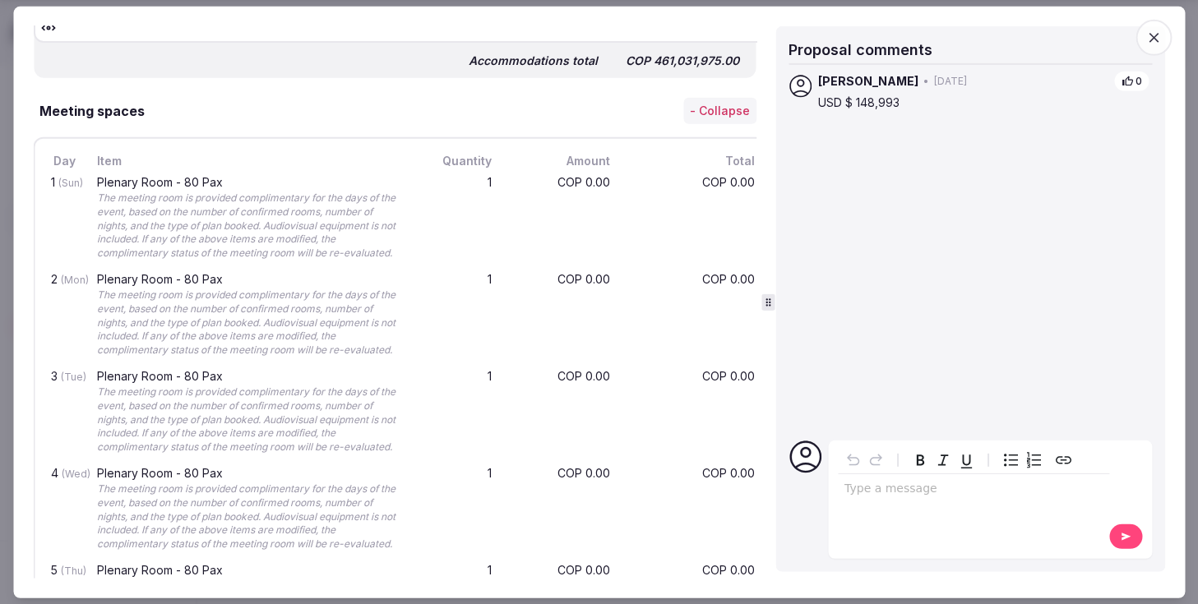
scroll to position [1763, 0]
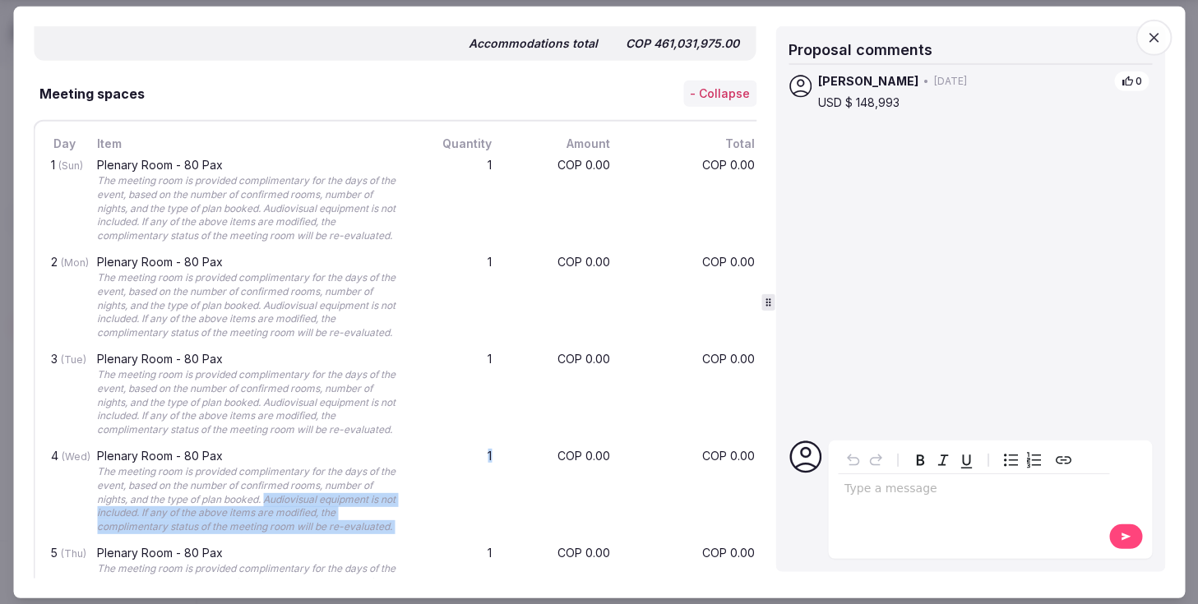
drag, startPoint x: 269, startPoint y: 390, endPoint x: 414, endPoint y: 422, distance: 148.8
click at [414, 444] on div "4 (Wed) Plenary Room - 80 Pax The meeting room is provided complimentary for th…" at bounding box center [403, 492] width 710 height 97
copy div "Audiovisual equipment is not included. If any of the above items are modified, …"
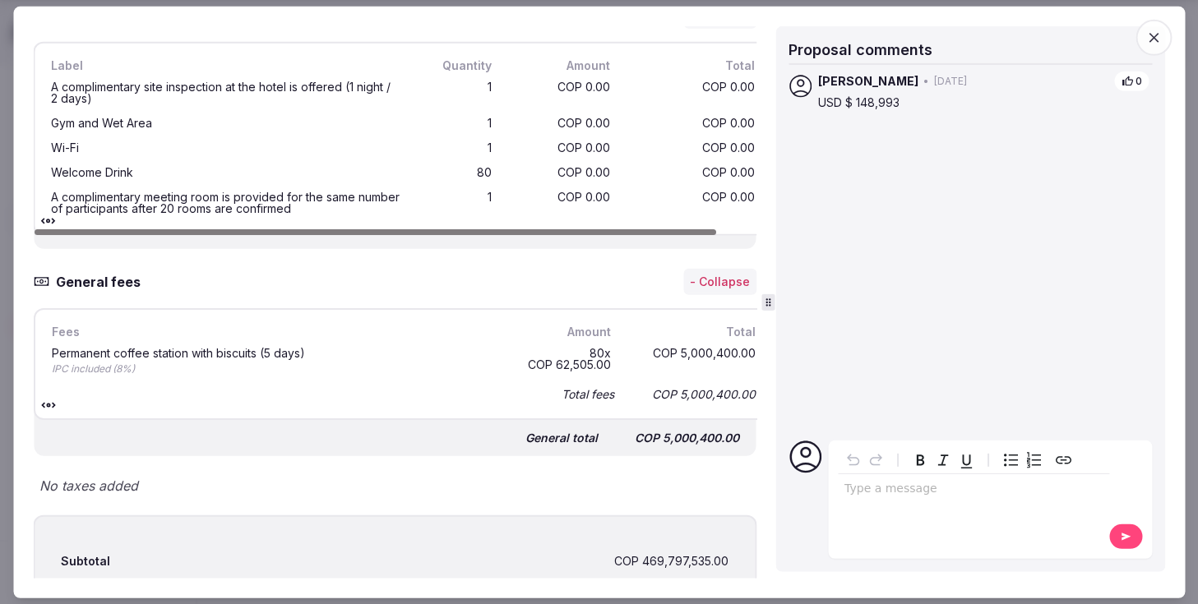
scroll to position [4239, 0]
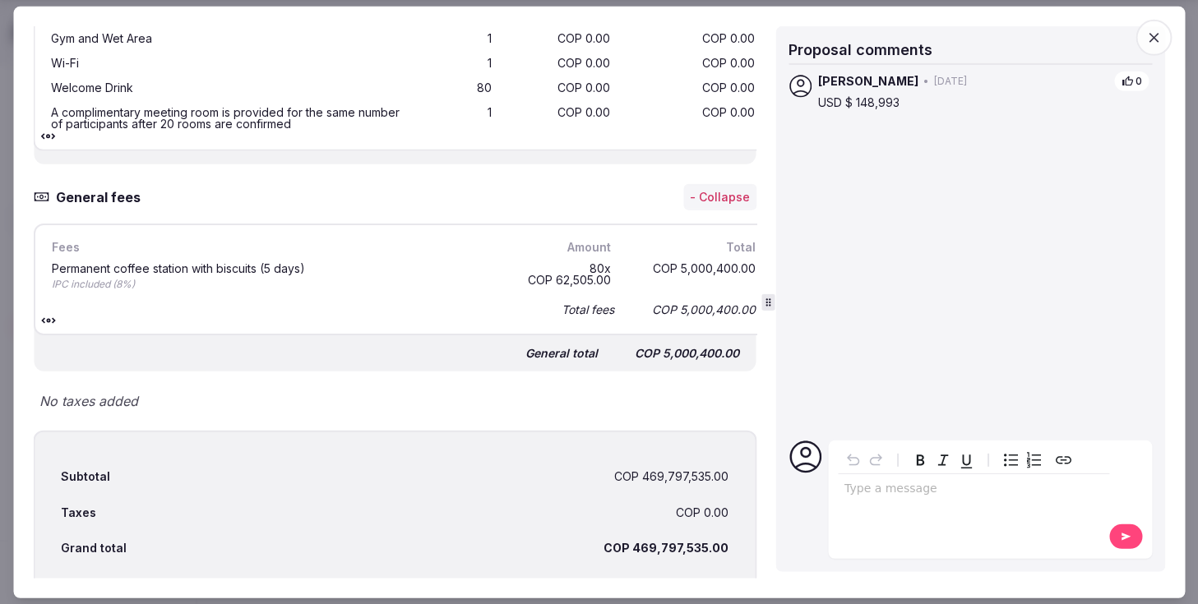
click at [951, 508] on div "Type a message" at bounding box center [973, 498] width 271 height 102
click at [938, 496] on p "editable markdown" at bounding box center [973, 489] width 258 height 16
click at [1133, 538] on button at bounding box center [1125, 536] width 33 height 25
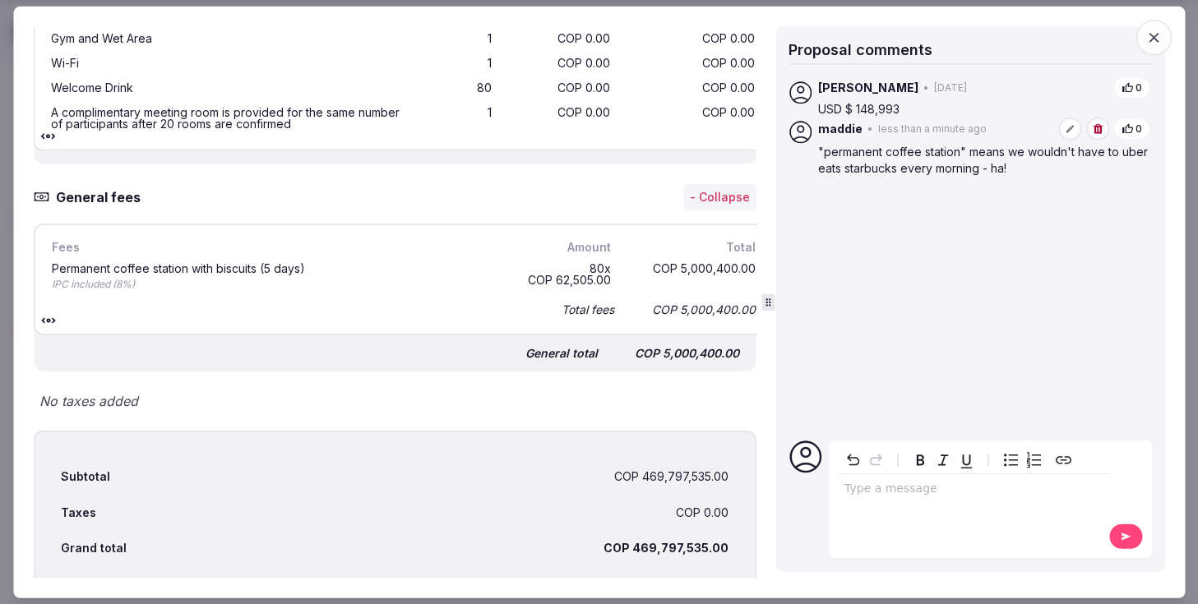
click at [1126, 81] on button "0" at bounding box center [1131, 88] width 35 height 21
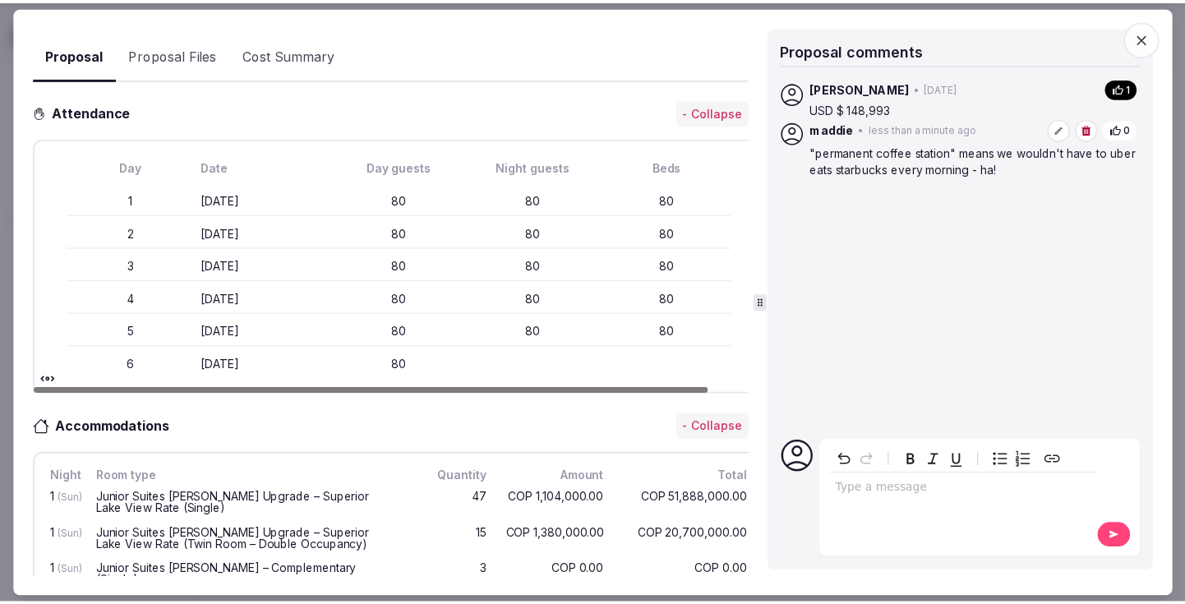
scroll to position [0, 0]
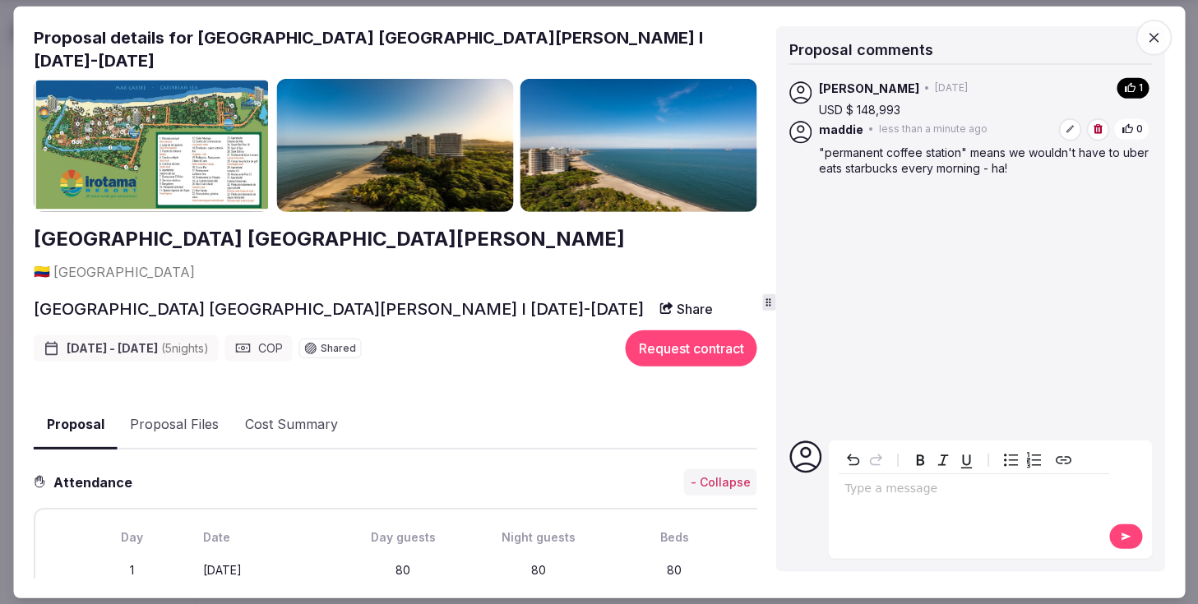
click at [12, 9] on div at bounding box center [599, 302] width 1198 height 604
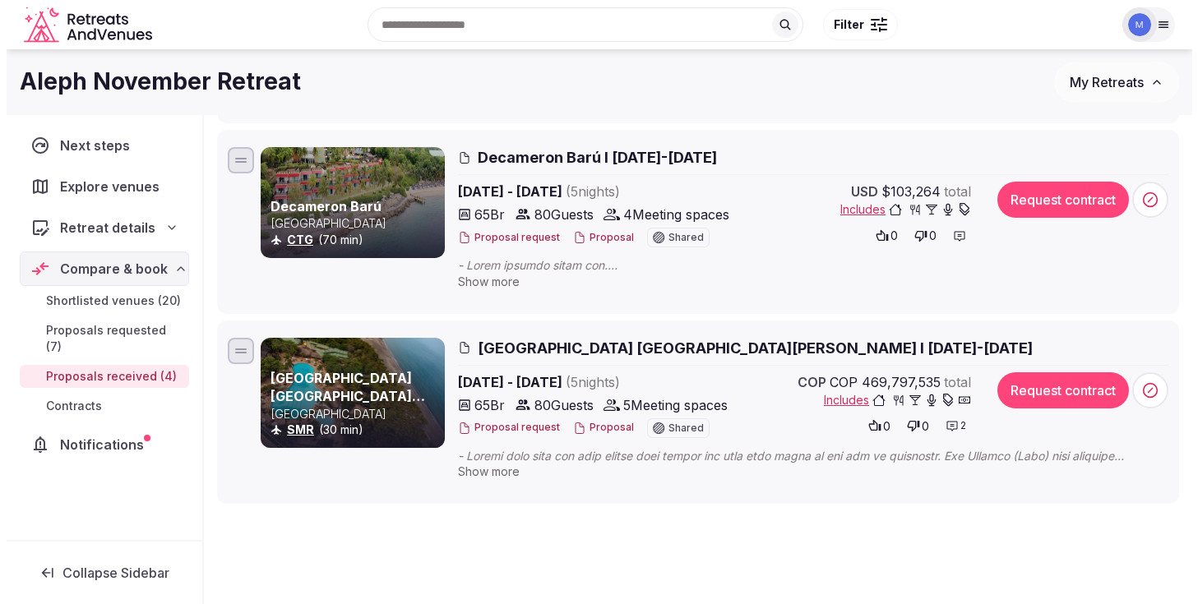
scroll to position [546, 0]
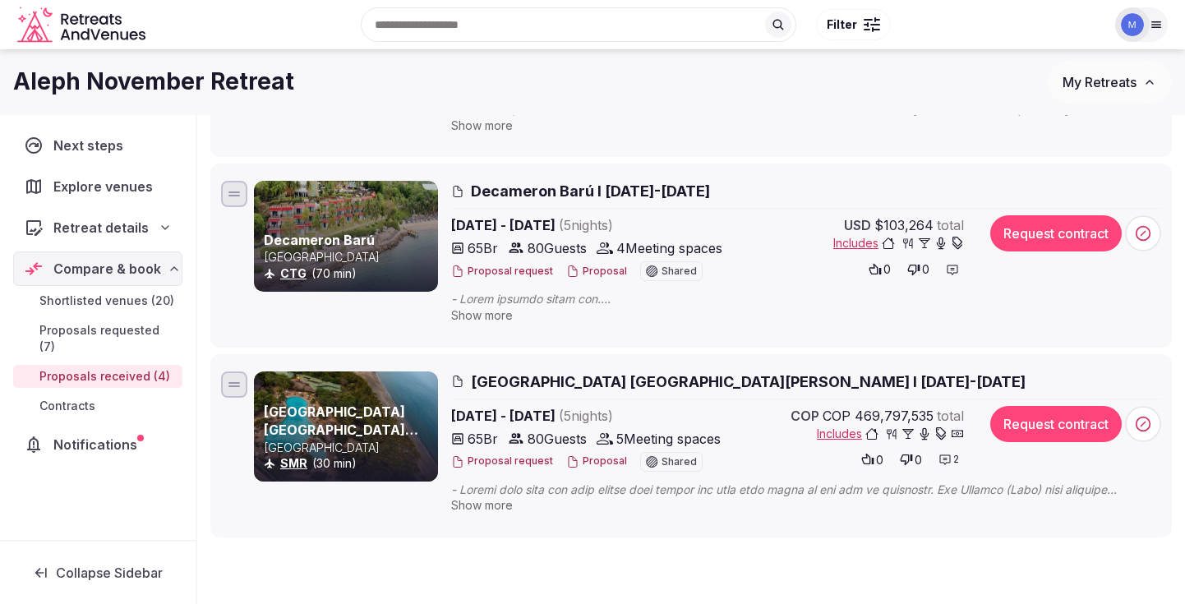
click at [575, 276] on button "Proposal" at bounding box center [596, 272] width 61 height 14
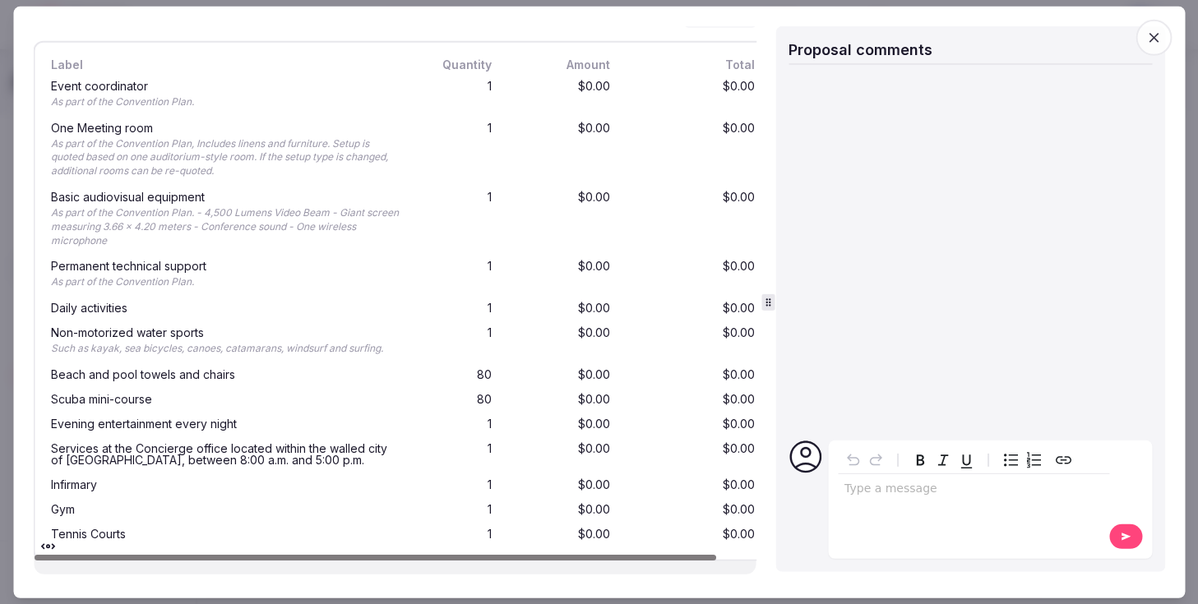
scroll to position [3670, 0]
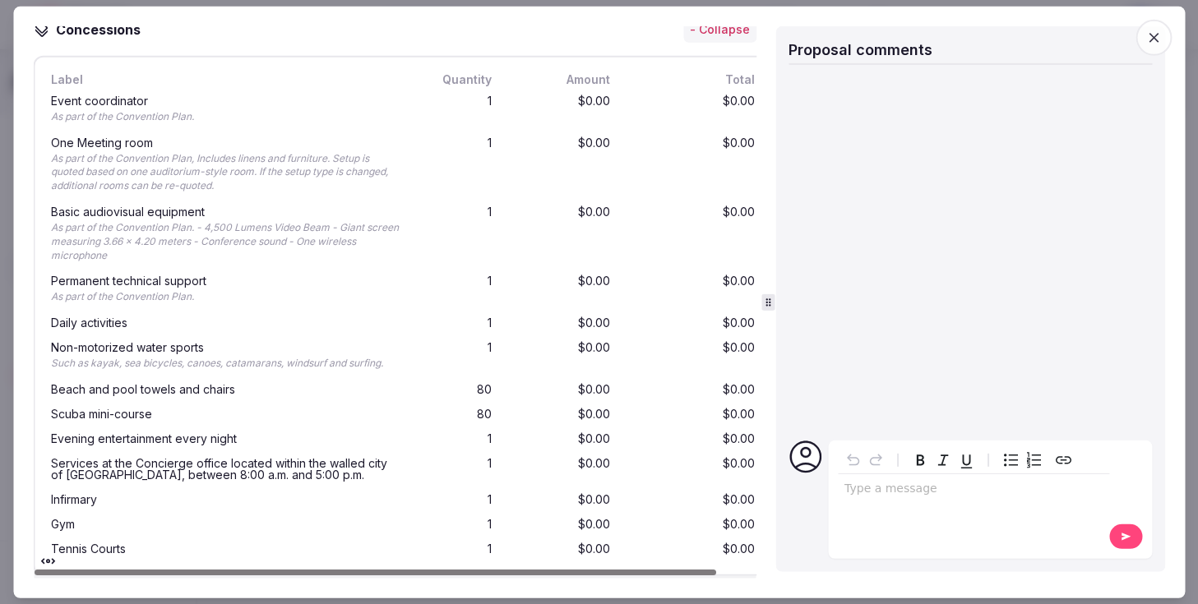
click at [852, 495] on p "editable markdown" at bounding box center [973, 489] width 258 height 16
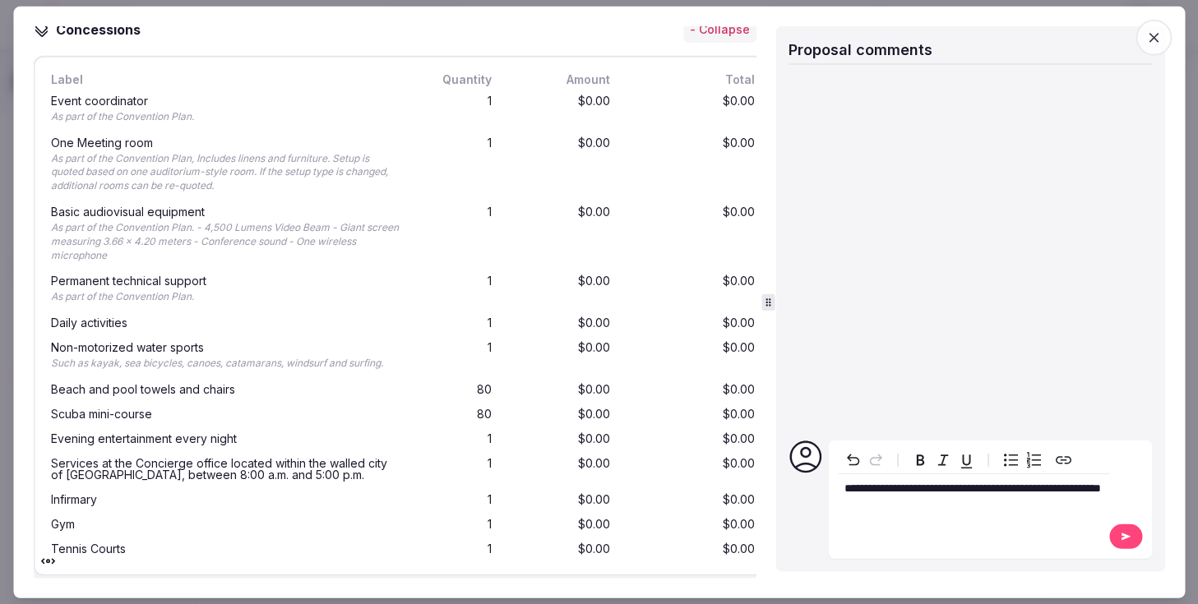
click at [1127, 535] on icon at bounding box center [1125, 536] width 9 height 7
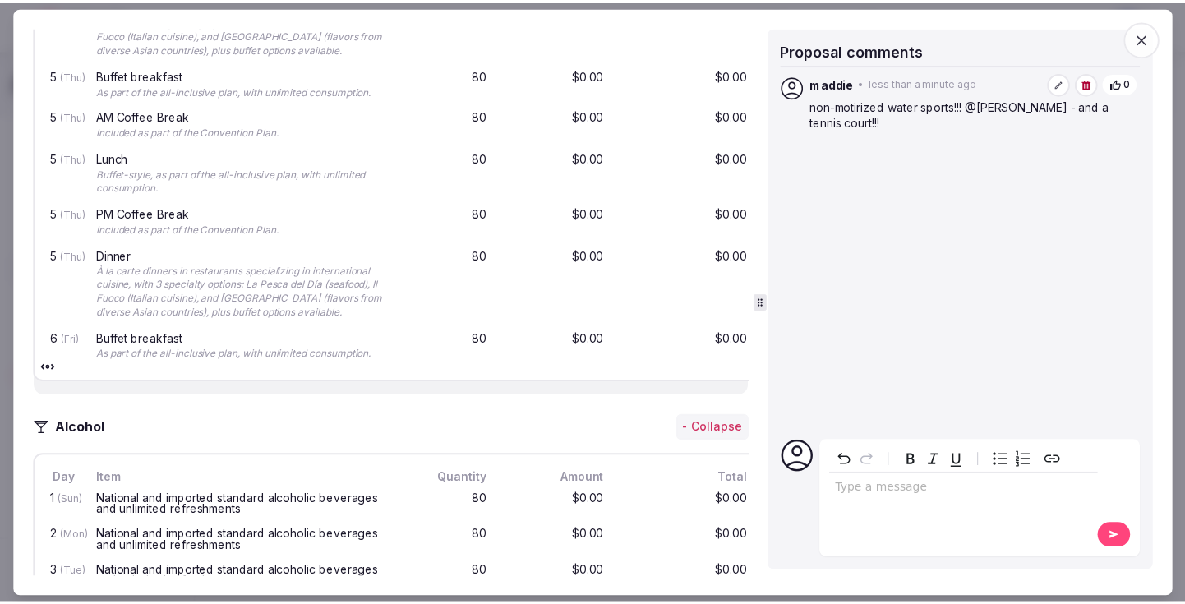
scroll to position [2481, 0]
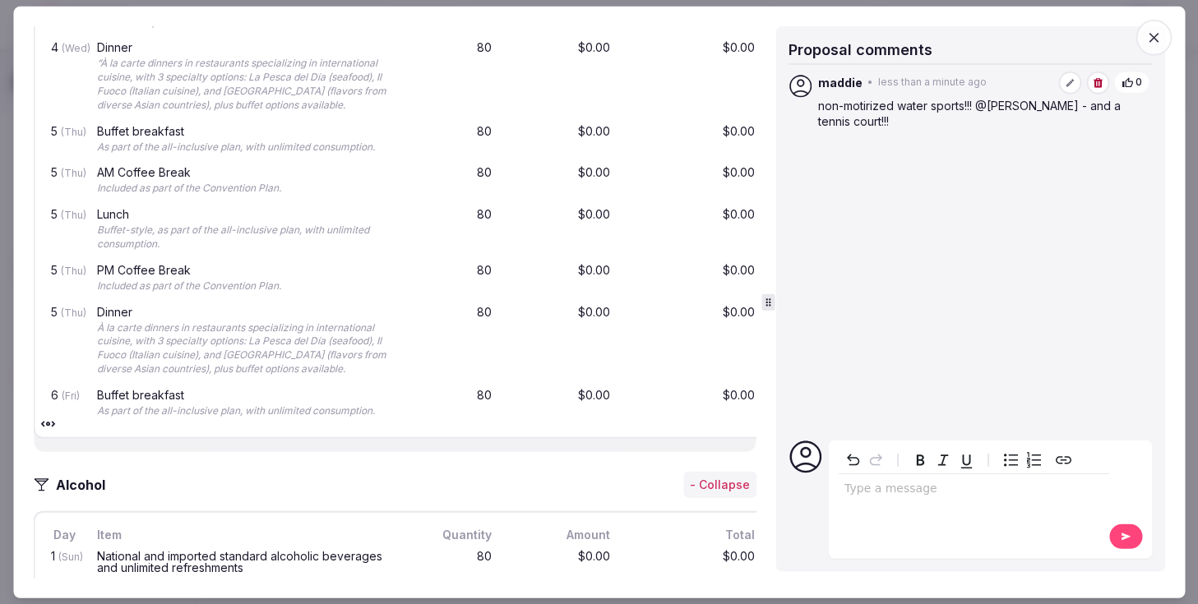
click at [1159, 29] on icon "button" at bounding box center [1153, 37] width 16 height 16
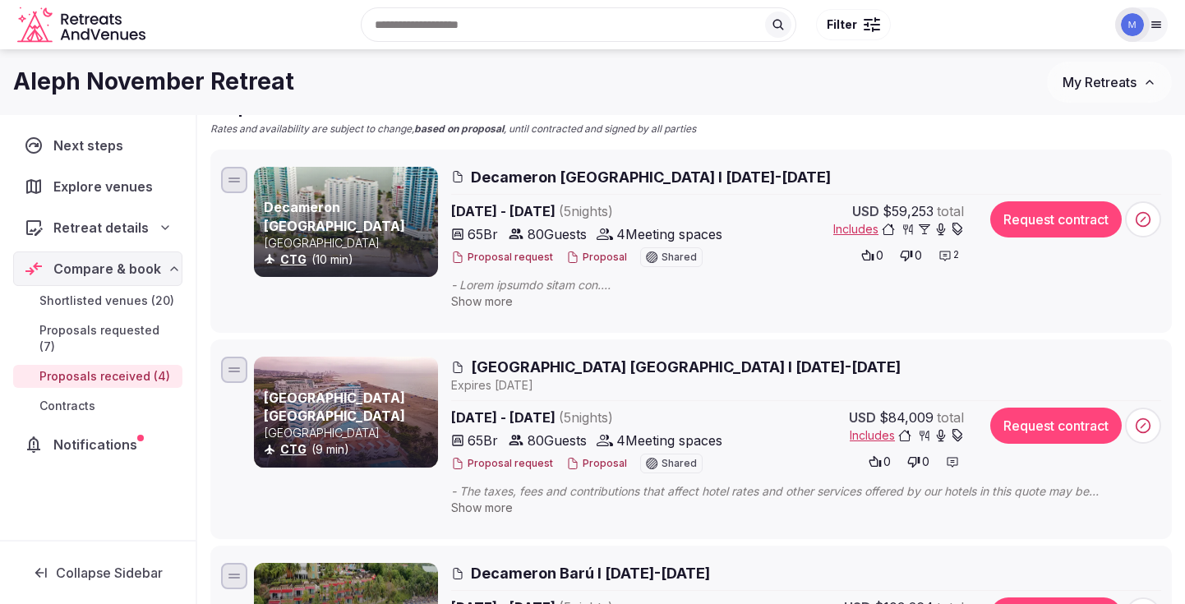
scroll to position [0, 0]
